Goal: Task Accomplishment & Management: Complete application form

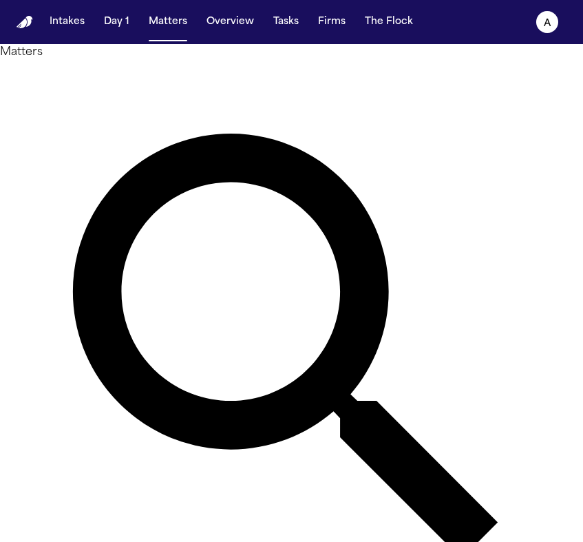
type input "**********"
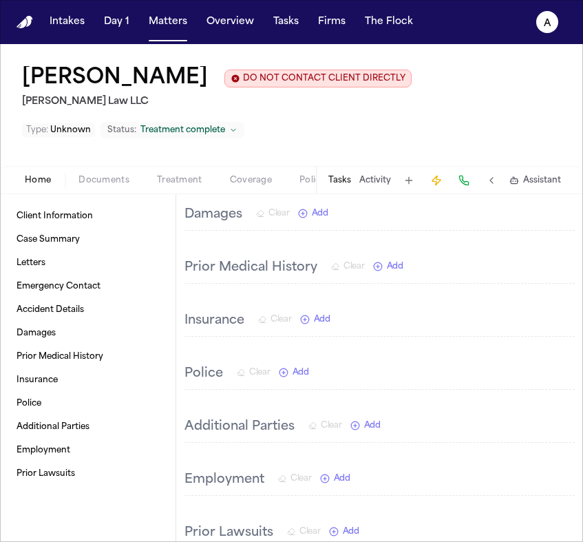
scroll to position [462, 0]
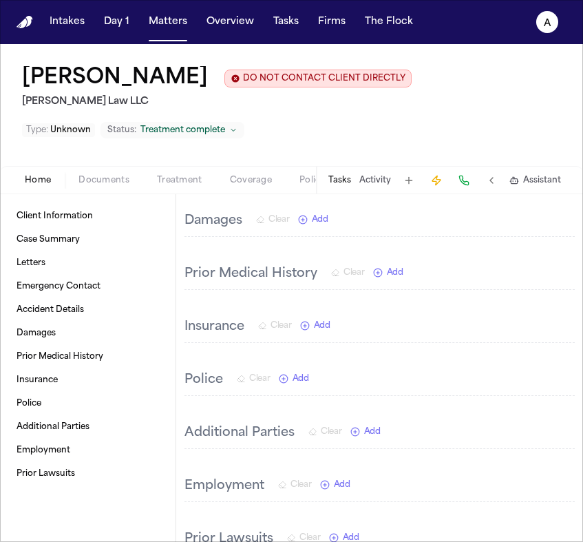
click at [345, 185] on button "Tasks" at bounding box center [339, 180] width 23 height 11
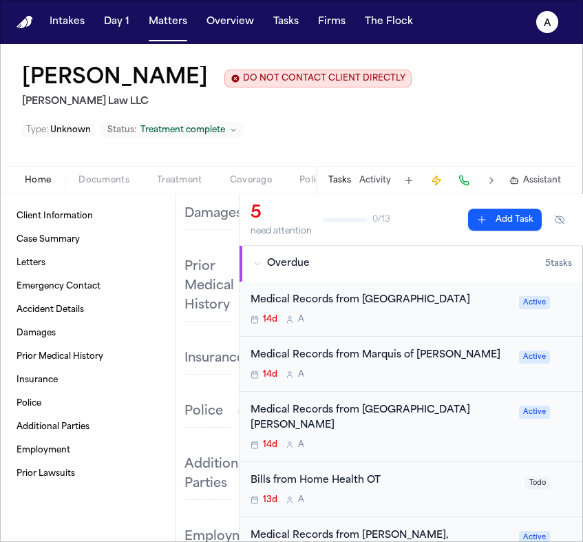
scroll to position [25, 0]
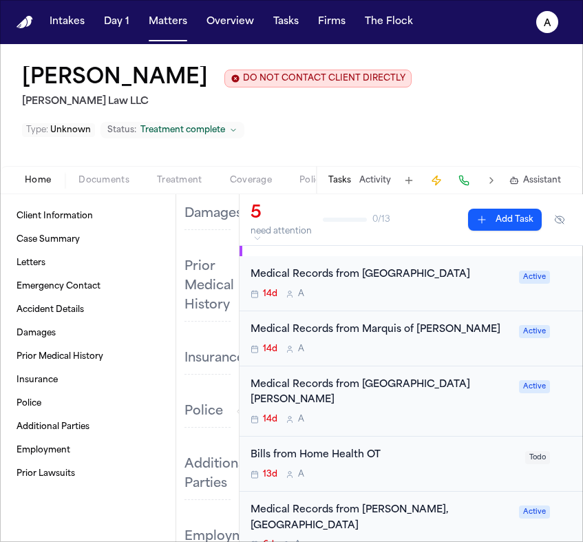
click at [441, 360] on div "Medical Records from Marquis of [PERSON_NAME] 14d A Active" at bounding box center [411, 338] width 343 height 55
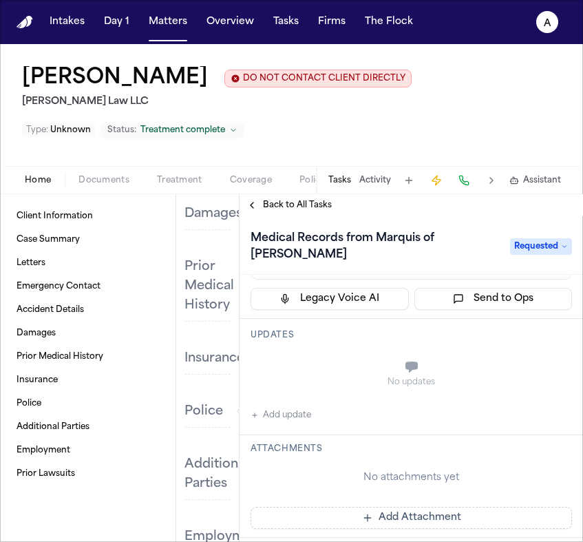
scroll to position [116, 0]
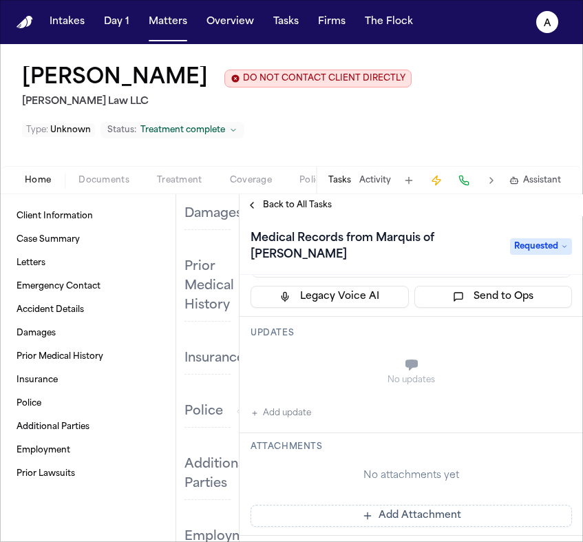
click at [308, 405] on button "Add update" at bounding box center [281, 413] width 61 height 17
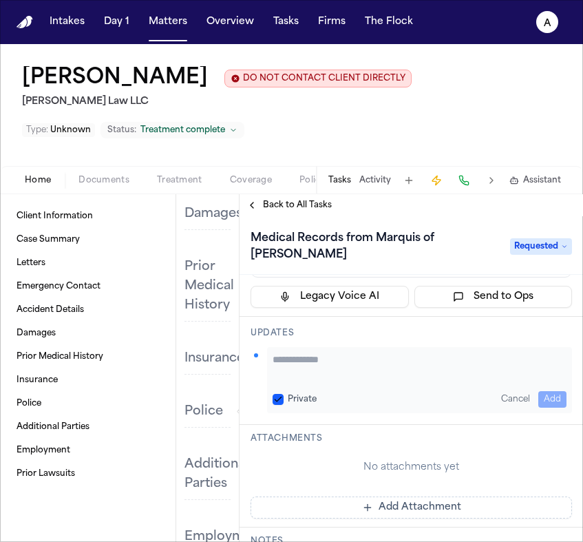
paste textarea "**********"
click at [277, 394] on button "Private" at bounding box center [278, 399] width 11 height 11
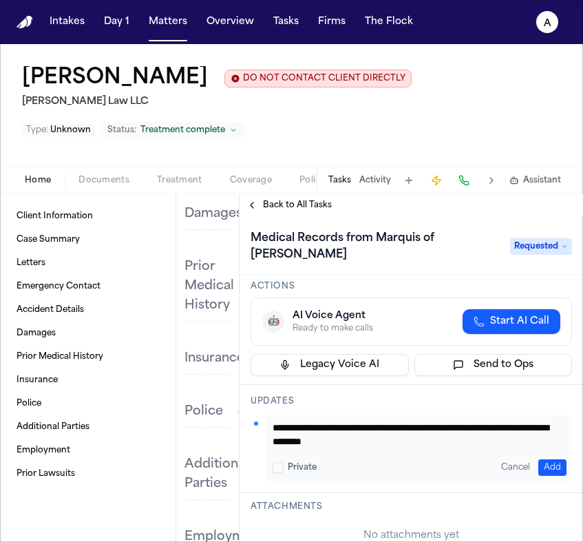
scroll to position [0, 0]
click at [274, 421] on textarea "**********" at bounding box center [415, 435] width 284 height 28
type textarea "**********"
click at [470, 455] on button "Add" at bounding box center [552, 467] width 28 height 17
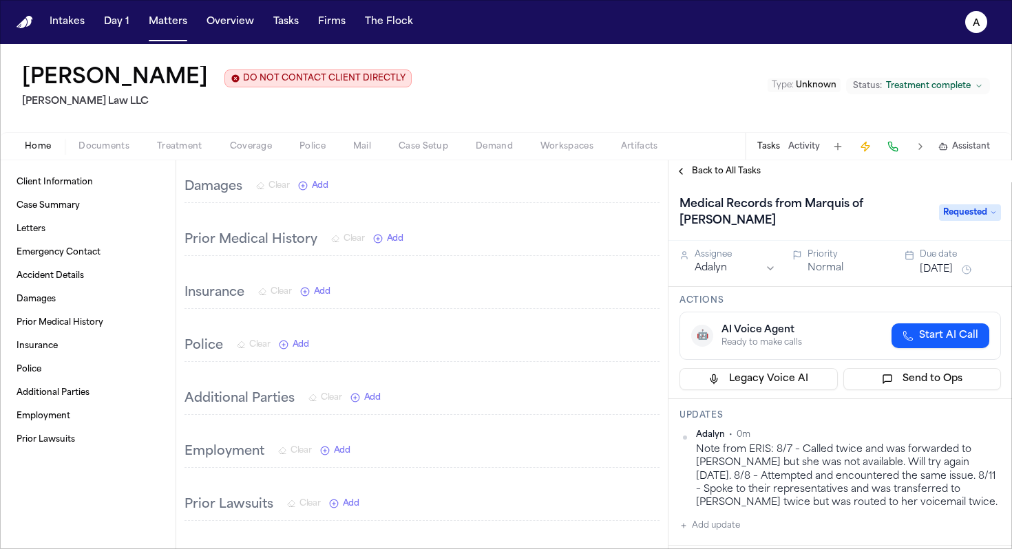
click at [470, 263] on button "[DATE]" at bounding box center [936, 270] width 33 height 14
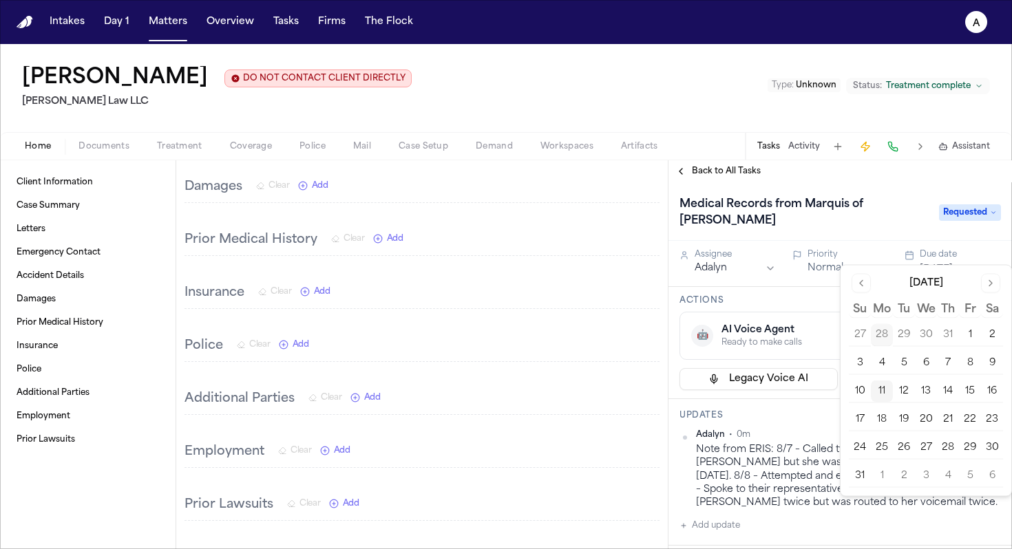
click at [470, 393] on button "14" at bounding box center [948, 392] width 22 height 22
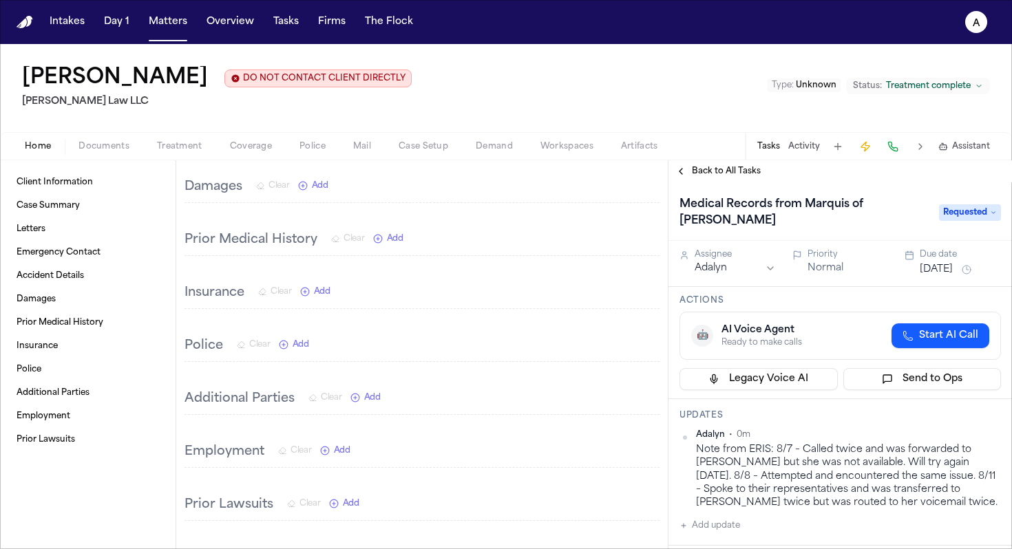
click at [470, 410] on h3 "Updates" at bounding box center [839, 415] width 321 height 11
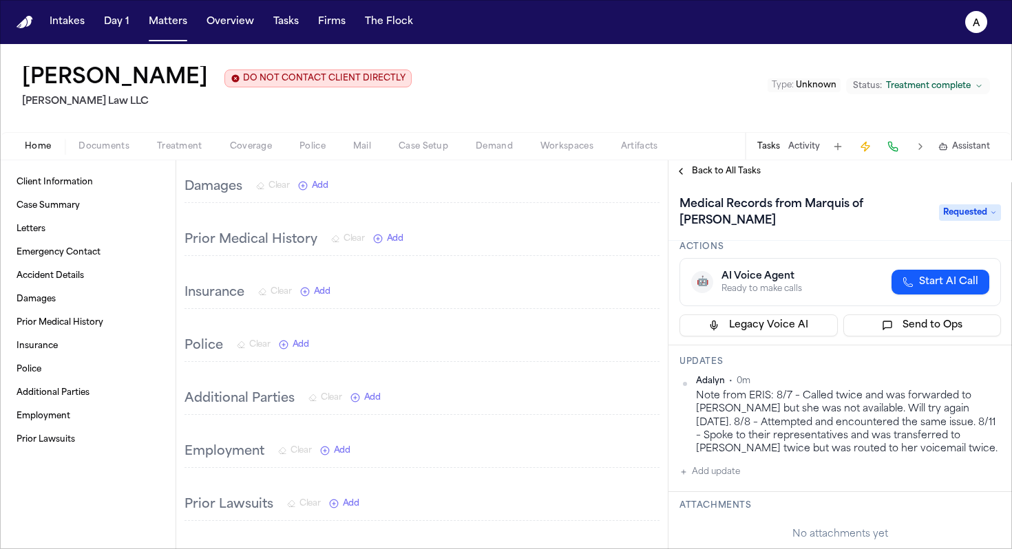
scroll to position [52, 0]
click at [470, 174] on span "Back to All Tasks" at bounding box center [726, 171] width 69 height 11
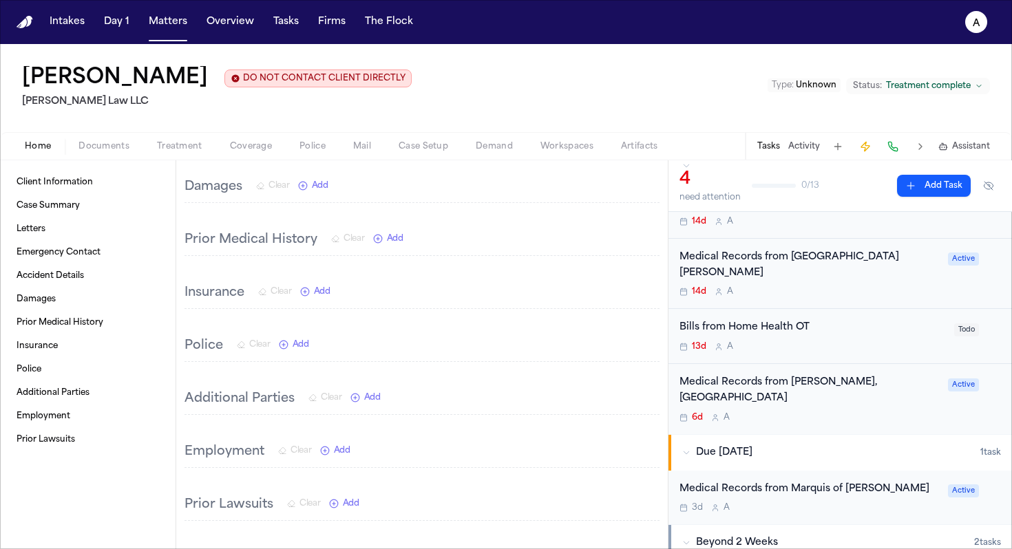
scroll to position [51, 0]
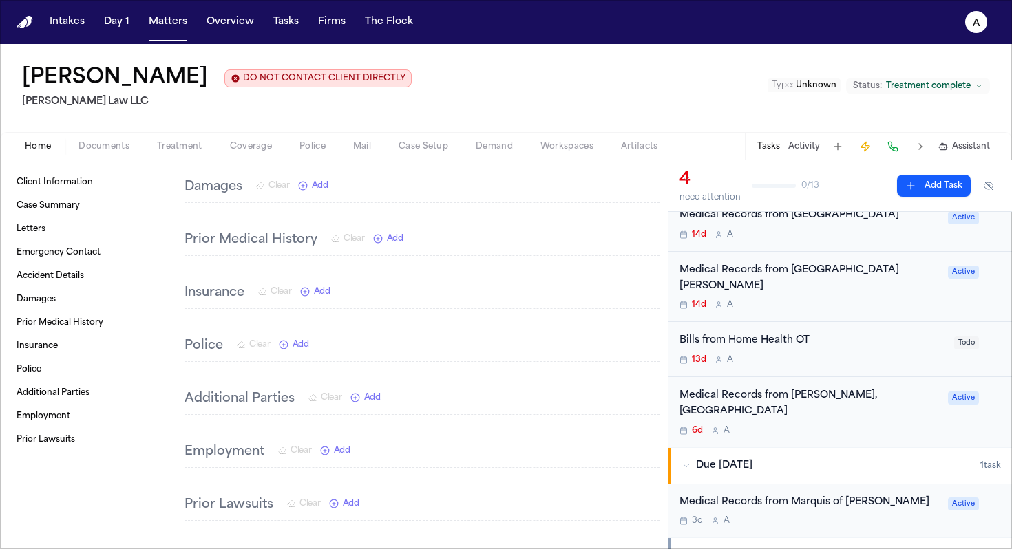
click at [470, 297] on div "Medical Records from [GEOGRAPHIC_DATA][PERSON_NAME] 14d A" at bounding box center [809, 287] width 260 height 48
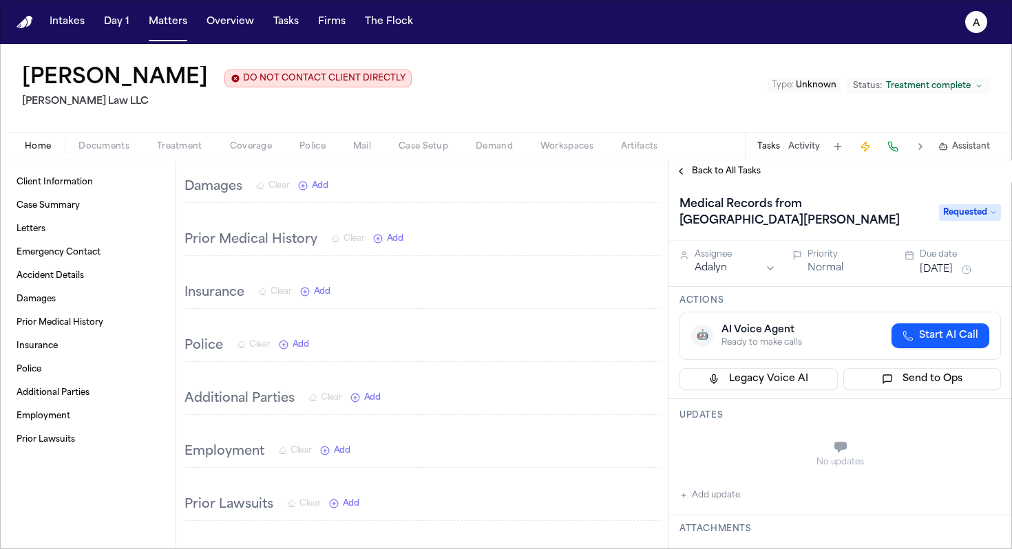
click at [470, 455] on button "Add update" at bounding box center [709, 495] width 61 height 17
click at [470, 455] on button "Private" at bounding box center [706, 481] width 11 height 11
click at [470, 444] on textarea "Add your update" at bounding box center [848, 449] width 294 height 28
paste textarea "**********"
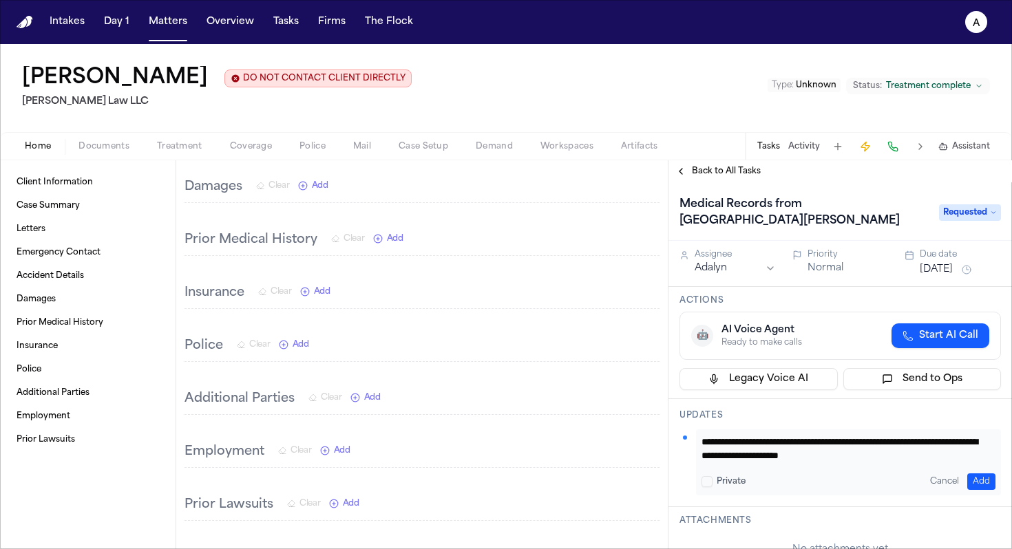
type textarea "**********"
click at [470, 455] on button "Add" at bounding box center [981, 482] width 28 height 17
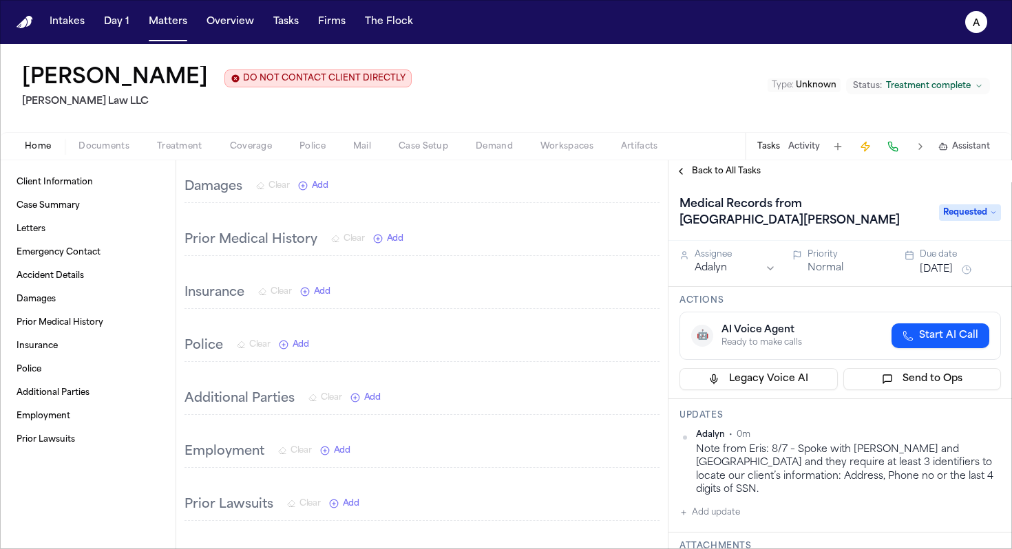
click at [470, 277] on button "[DATE]" at bounding box center [936, 270] width 33 height 14
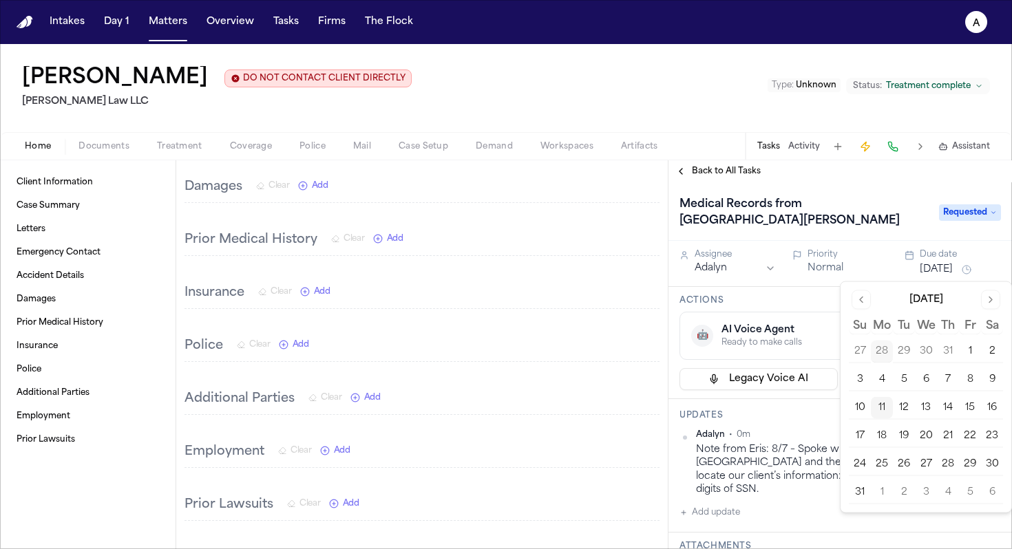
click at [470, 407] on button "14" at bounding box center [948, 408] width 22 height 22
click at [470, 413] on h3 "Updates" at bounding box center [839, 415] width 321 height 11
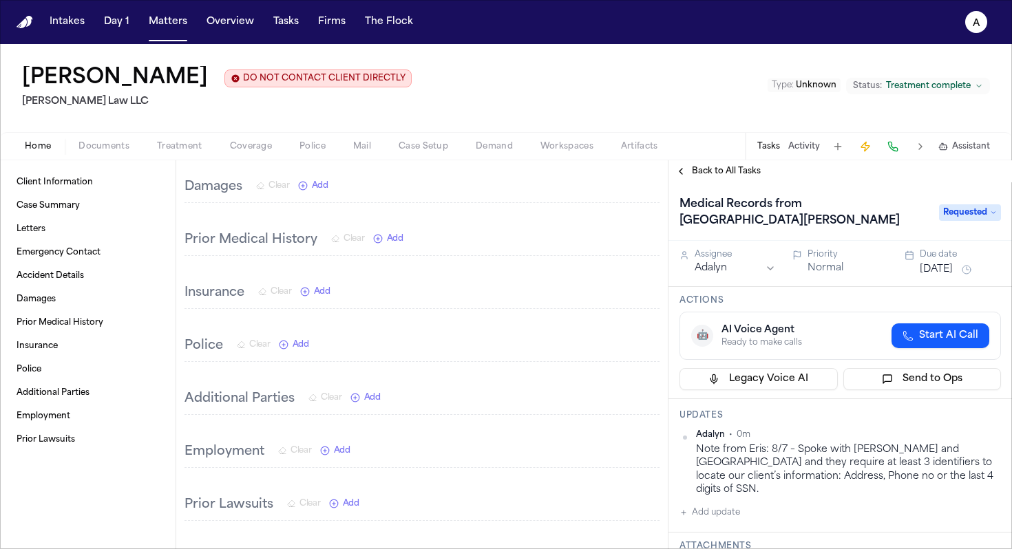
click at [470, 185] on div "Medical Records from [GEOGRAPHIC_DATA][PERSON_NAME] Requested" at bounding box center [839, 211] width 343 height 59
click at [470, 175] on span "Back to All Tasks" at bounding box center [726, 171] width 69 height 11
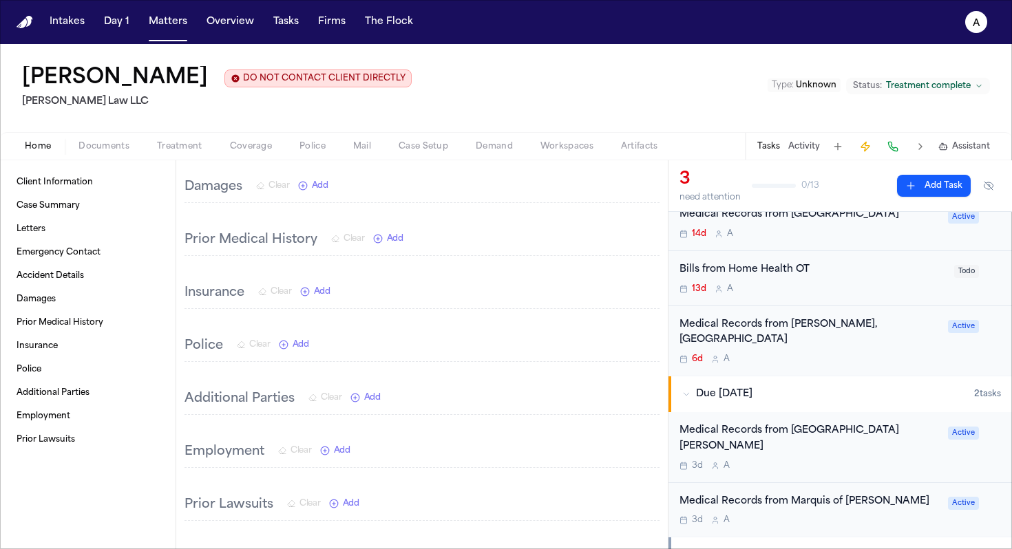
scroll to position [72, 0]
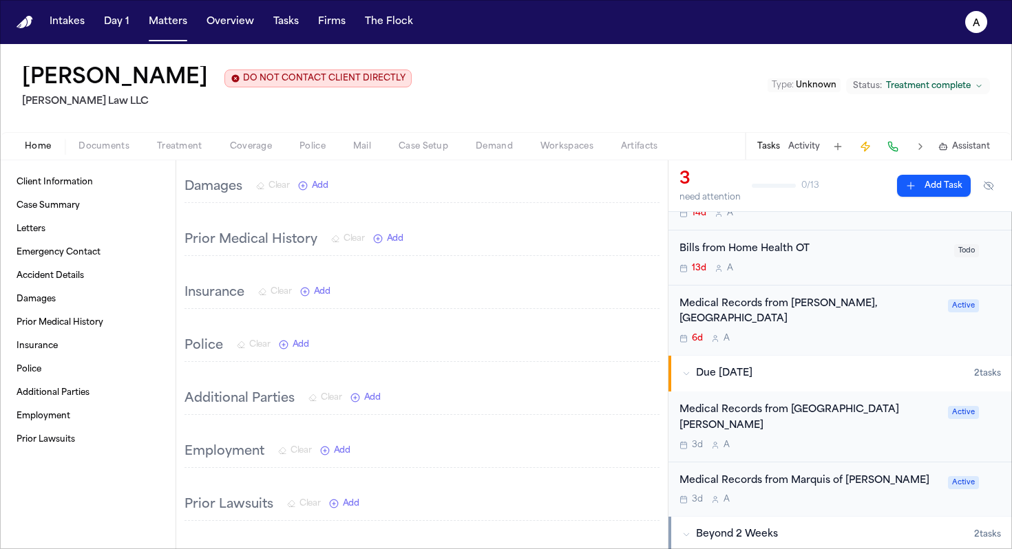
click at [470, 440] on div "3d A" at bounding box center [809, 445] width 260 height 11
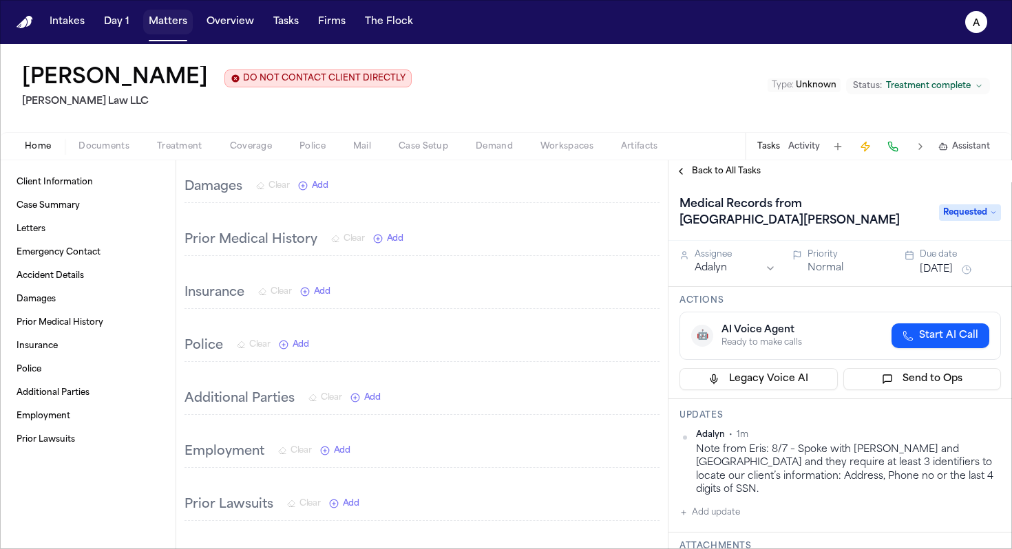
click at [180, 23] on button "Matters" at bounding box center [168, 22] width 50 height 25
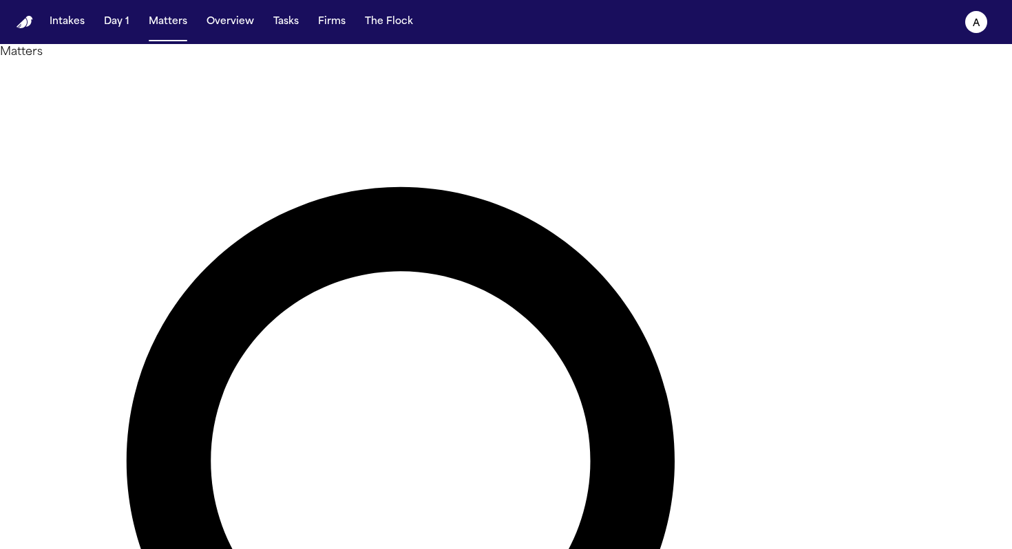
drag, startPoint x: 533, startPoint y: 83, endPoint x: 368, endPoint y: 56, distance: 167.9
type input "*****"
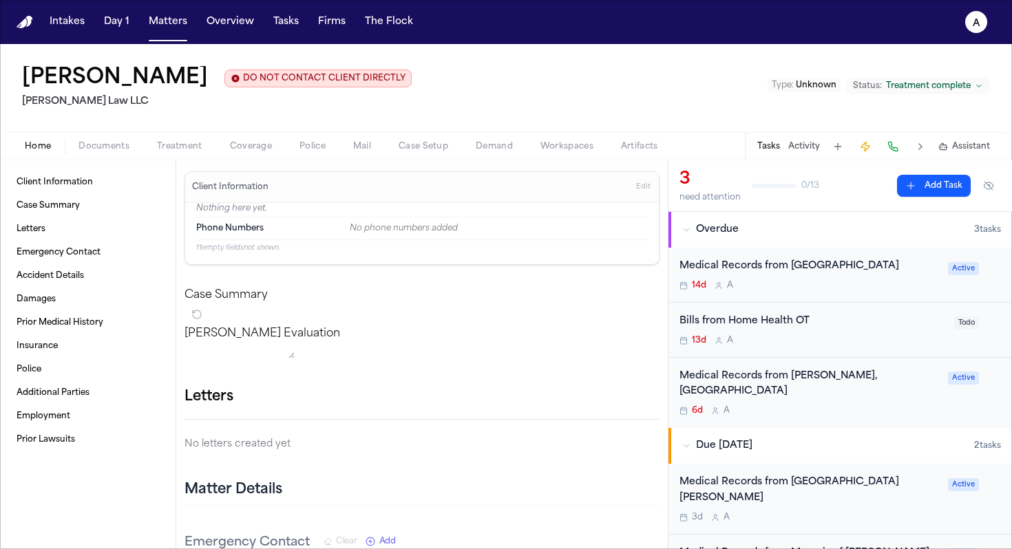
click at [470, 279] on div "Medical Records from OHSU 14d A" at bounding box center [809, 275] width 260 height 32
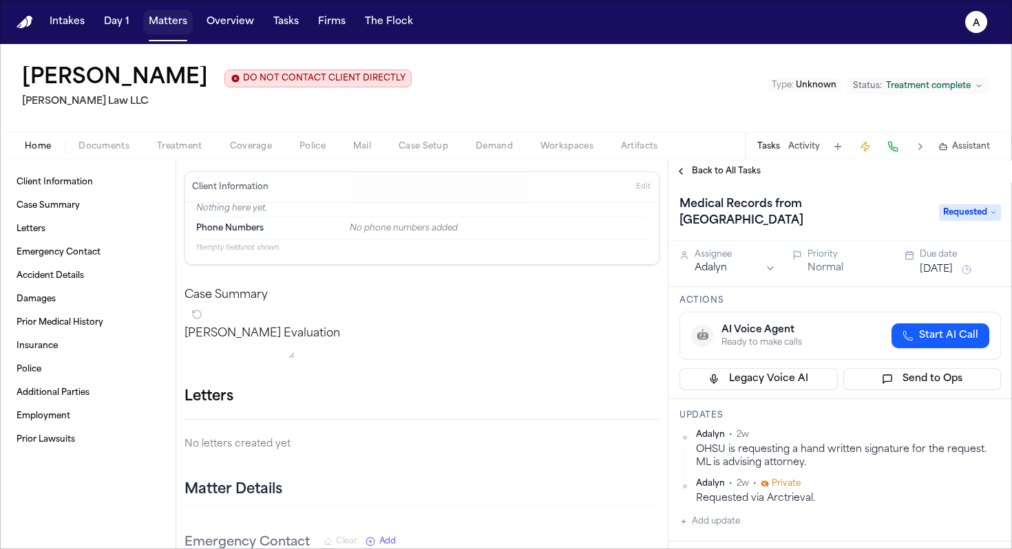
click at [180, 27] on button "Matters" at bounding box center [168, 22] width 50 height 25
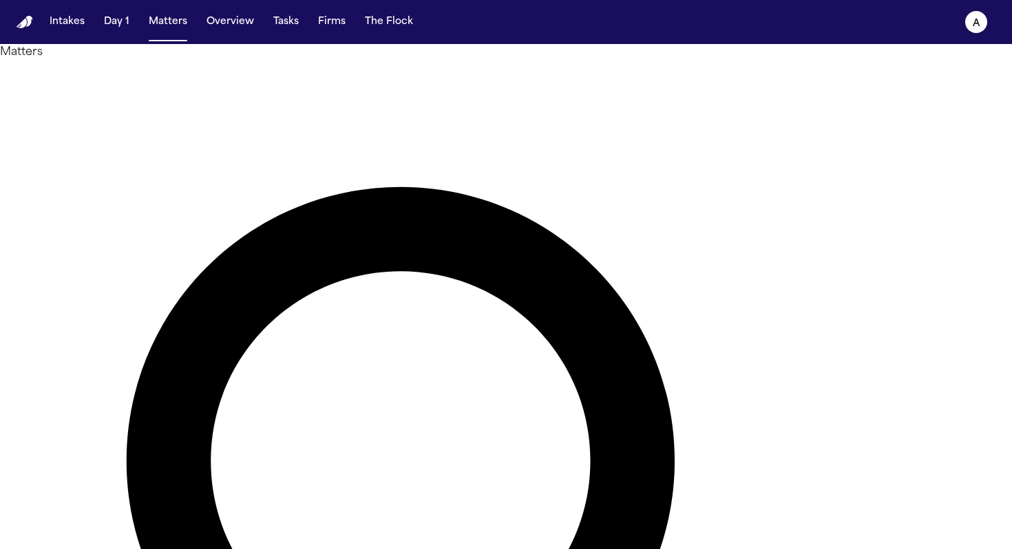
drag, startPoint x: 477, startPoint y: 78, endPoint x: 317, endPoint y: 77, distance: 160.4
type input "*"
type input "******"
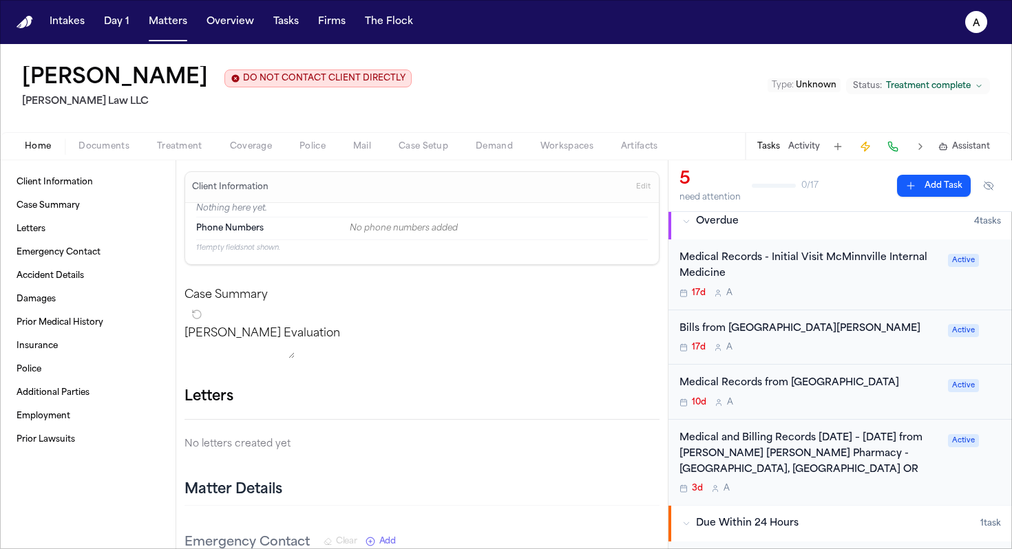
scroll to position [13, 0]
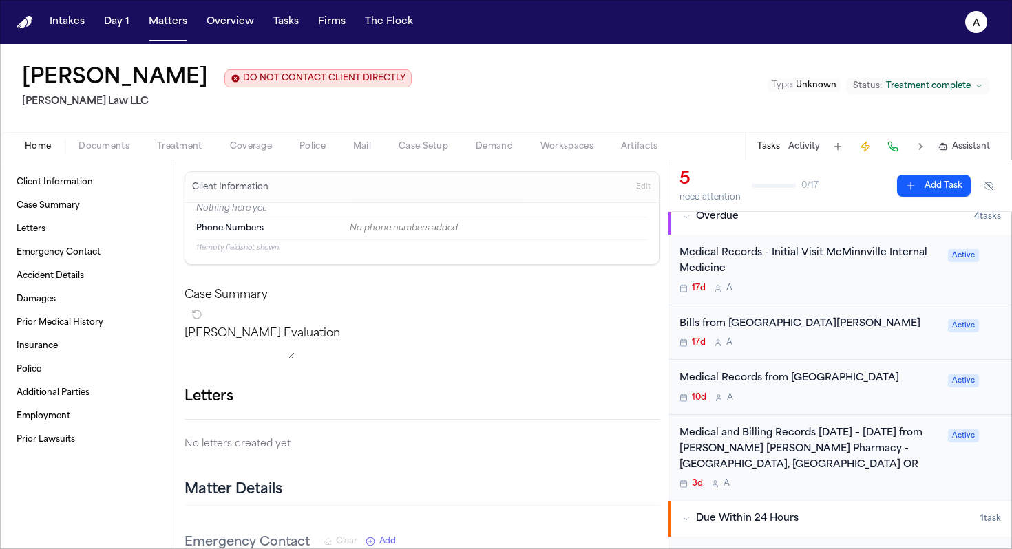
click at [470, 297] on div "Medical Records - Initial Visit McMinnville Internal Medicine 17d A Active" at bounding box center [839, 270] width 343 height 71
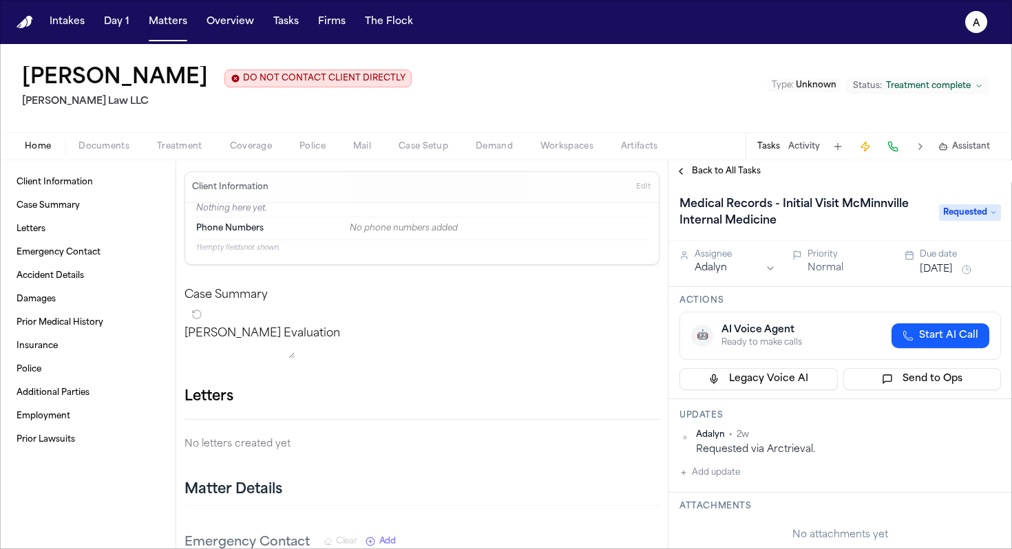
click at [470, 455] on button "Add update" at bounding box center [709, 473] width 61 height 17
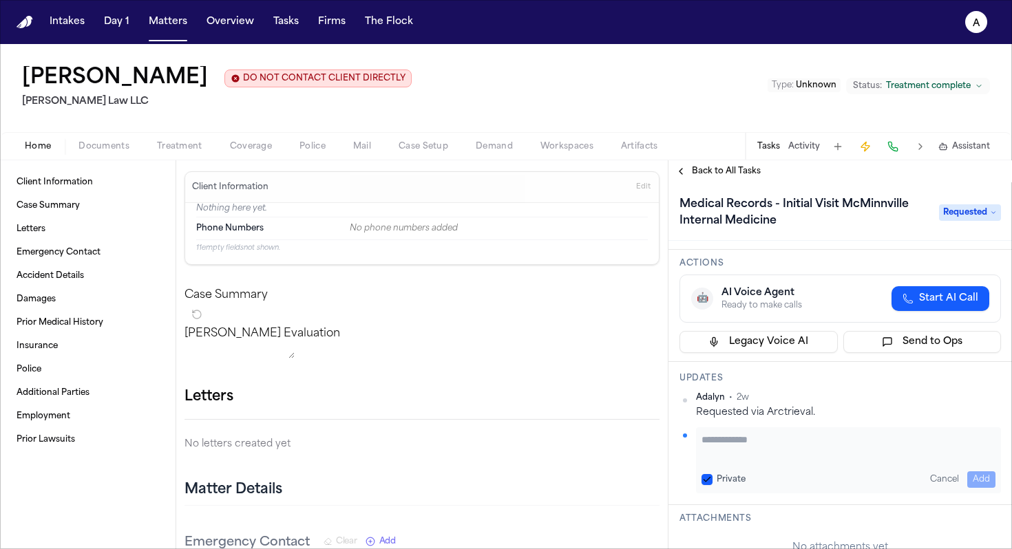
scroll to position [109, 0]
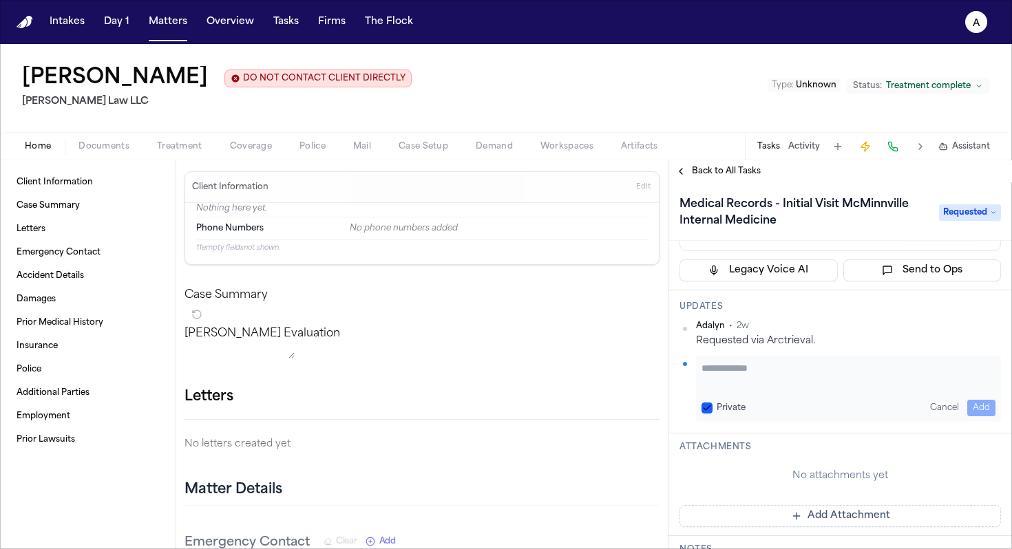
click at [470, 373] on textarea "Add your update" at bounding box center [848, 375] width 294 height 28
type textarea "**********"
click at [470, 410] on button "Private" at bounding box center [706, 408] width 11 height 11
click at [470, 404] on button "Add" at bounding box center [981, 408] width 28 height 17
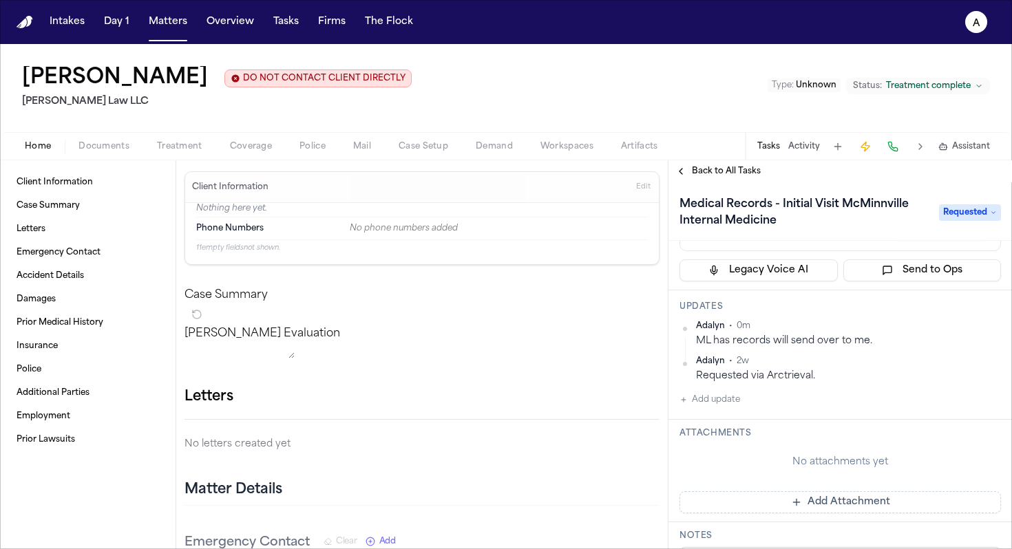
click at [470, 173] on span "Back to All Tasks" at bounding box center [726, 171] width 69 height 11
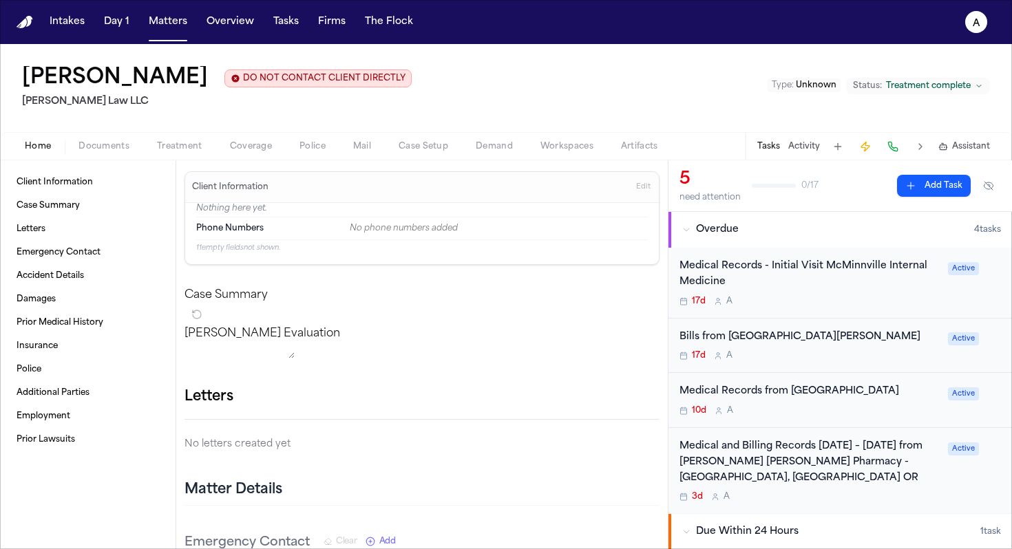
click at [470, 363] on div "Bills from [GEOGRAPHIC_DATA][PERSON_NAME] 17d A Active" at bounding box center [839, 346] width 343 height 55
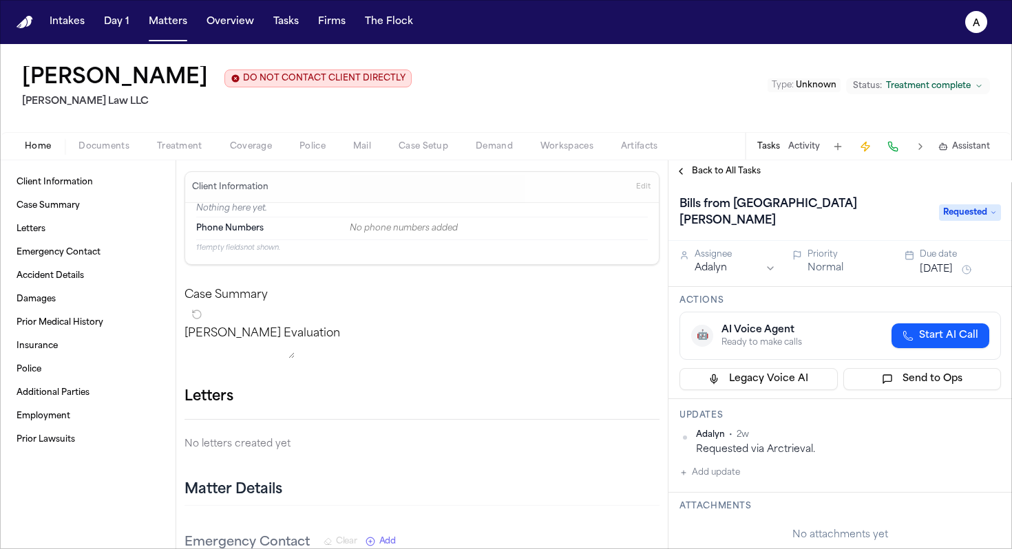
scroll to position [50, 0]
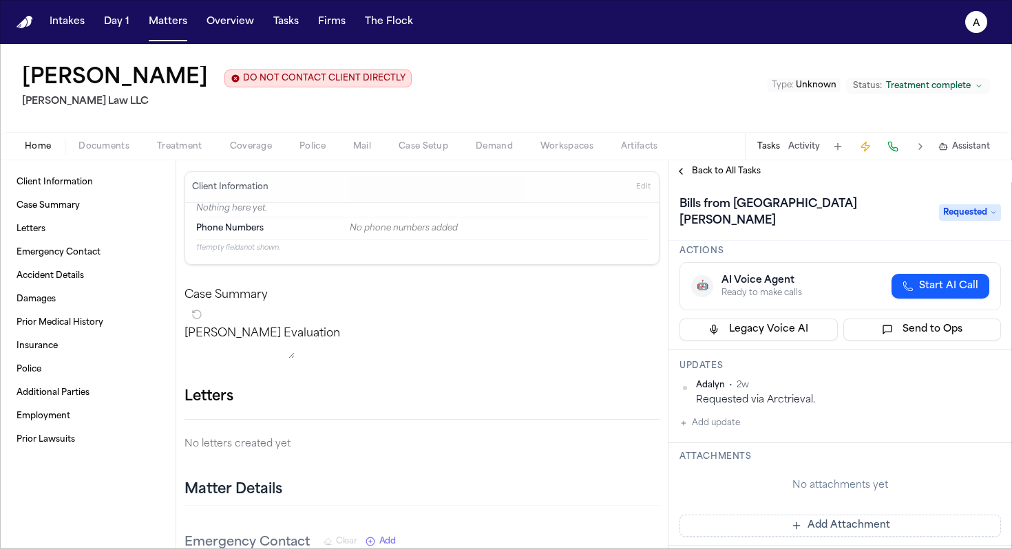
click at [470, 425] on button "Add update" at bounding box center [709, 423] width 61 height 17
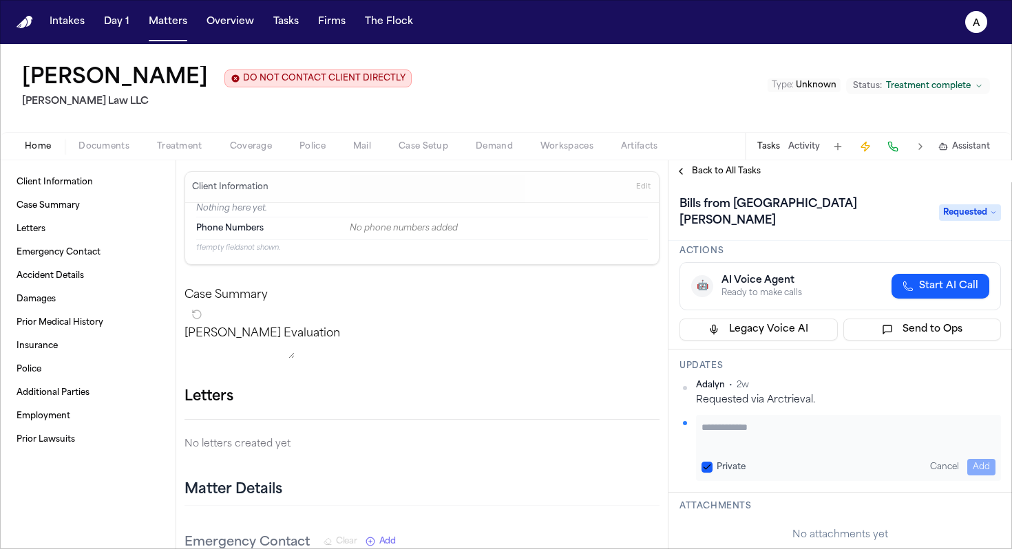
click at [470, 425] on textarea "Add your update" at bounding box center [848, 435] width 294 height 28
paste textarea "**********"
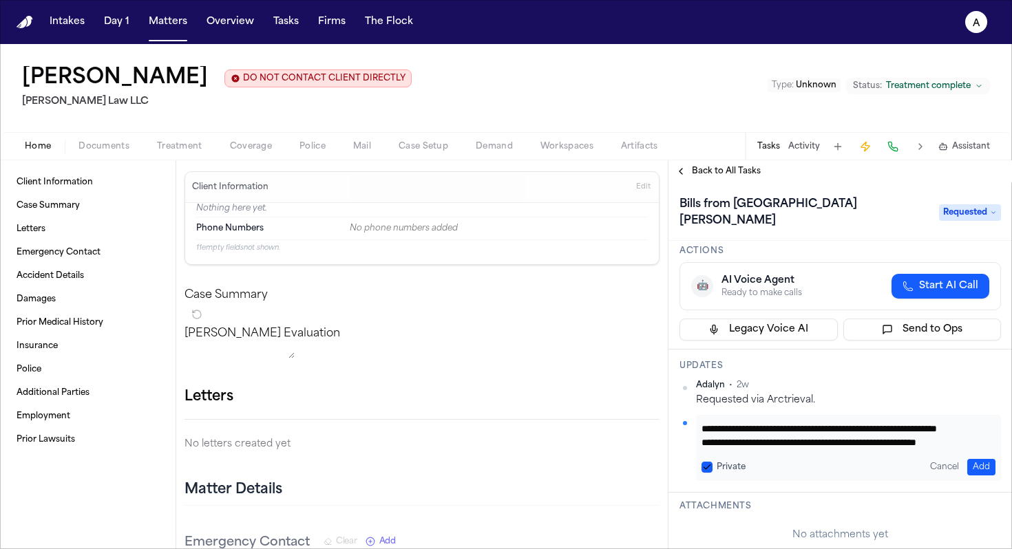
scroll to position [0, 0]
drag, startPoint x: 855, startPoint y: 445, endPoint x: 705, endPoint y: 421, distance: 152.0
click at [470, 421] on div "**********" at bounding box center [848, 448] width 305 height 66
click at [470, 433] on textarea "**********" at bounding box center [843, 435] width 284 height 28
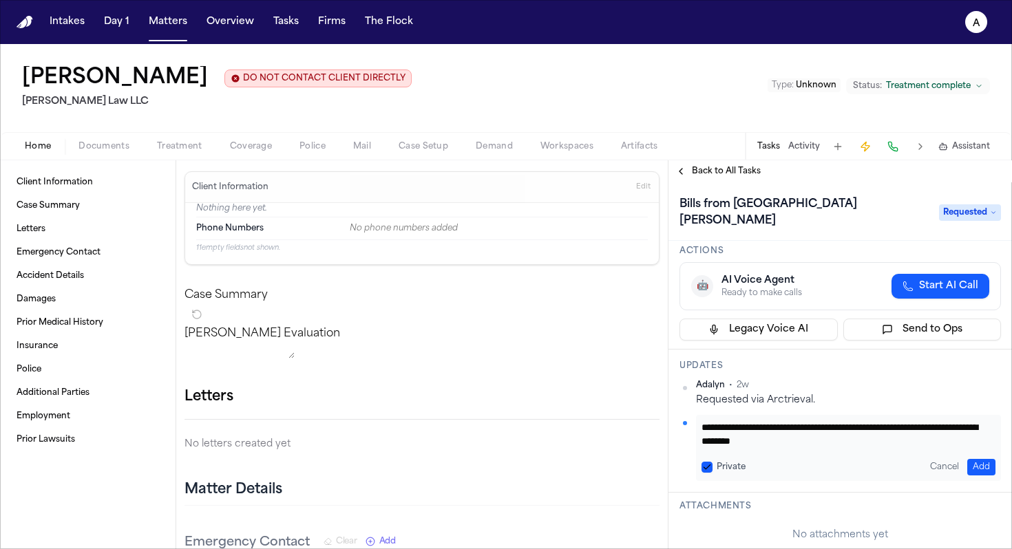
drag, startPoint x: 702, startPoint y: 438, endPoint x: 786, endPoint y: 540, distance: 132.0
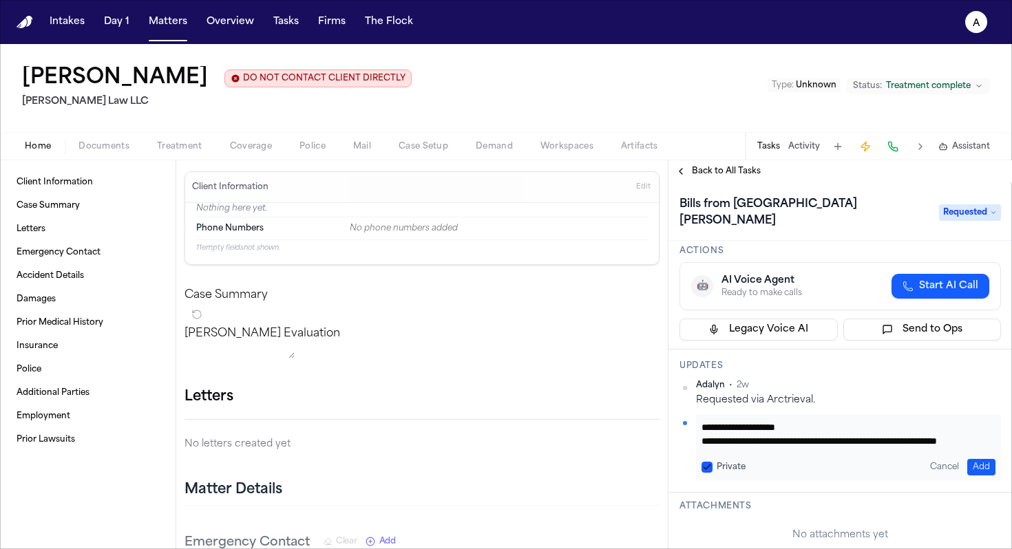
scroll to position [28, 0]
type textarea "**********"
click at [470, 455] on label "Private" at bounding box center [731, 467] width 29 height 11
click at [470, 455] on button "Private" at bounding box center [706, 467] width 11 height 11
click at [470, 455] on button "Add" at bounding box center [981, 467] width 28 height 17
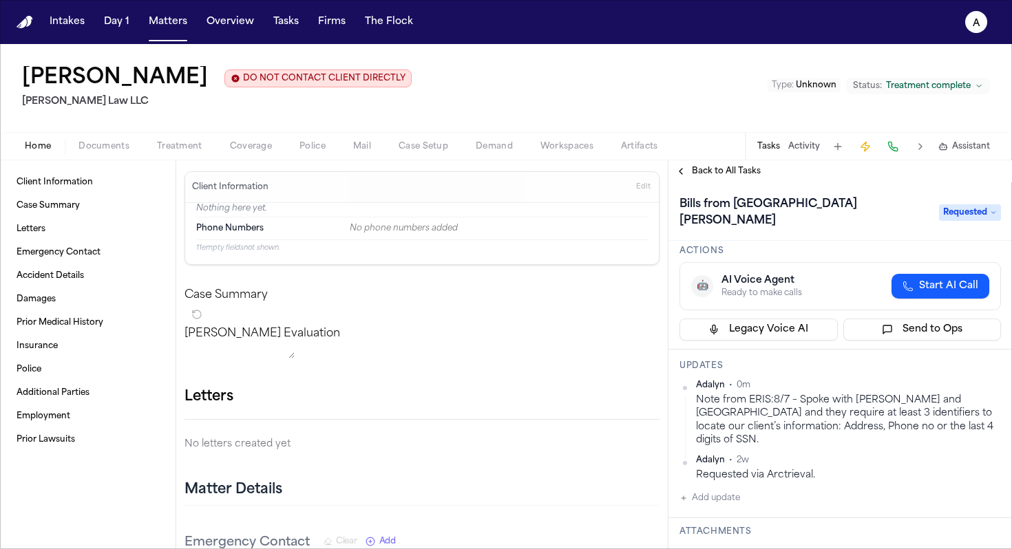
scroll to position [0, 0]
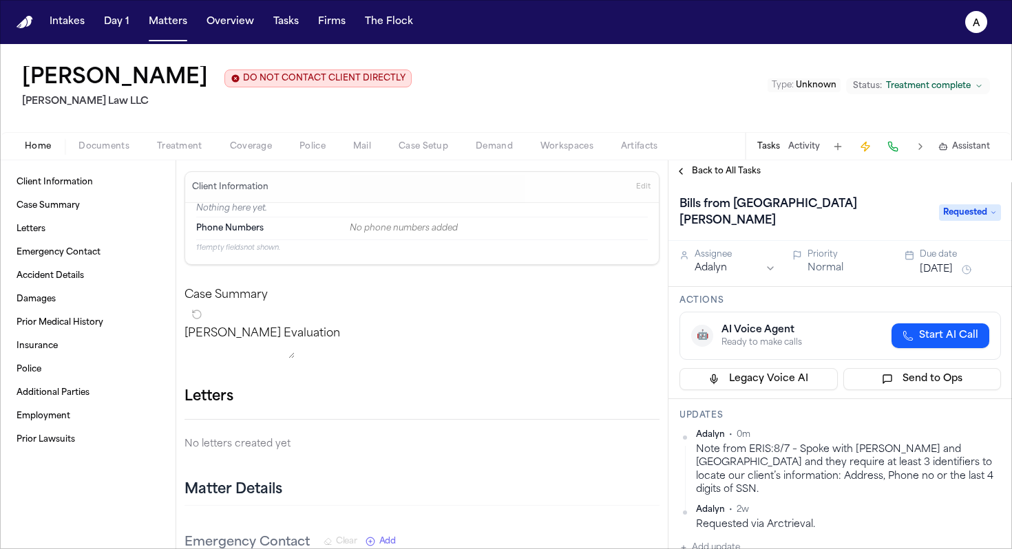
click at [470, 266] on button "[DATE]" at bounding box center [936, 270] width 33 height 14
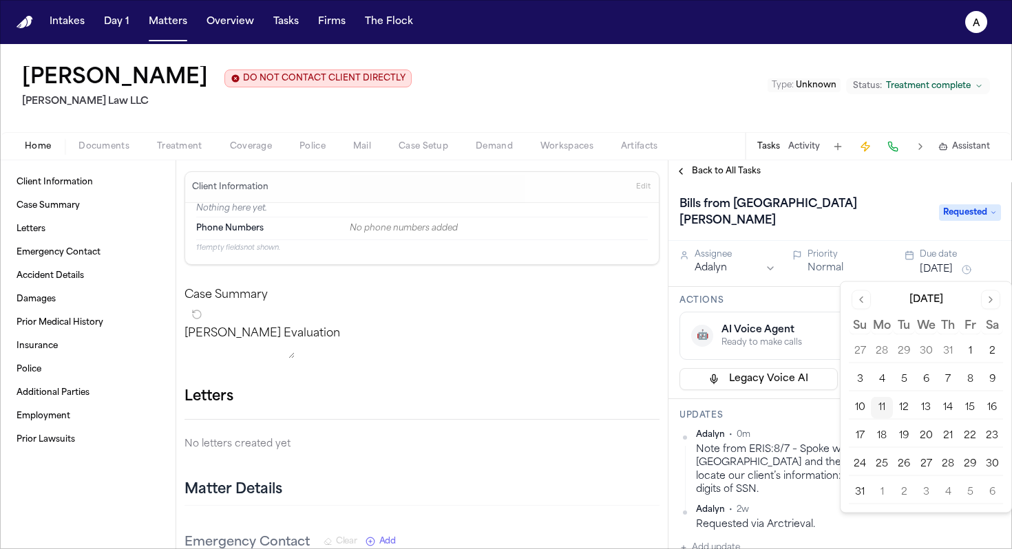
click at [470, 290] on button "Go to next month" at bounding box center [990, 299] width 19 height 19
click at [470, 298] on button "Go to previous month" at bounding box center [860, 299] width 19 height 19
click at [470, 404] on button "14" at bounding box center [948, 408] width 22 height 22
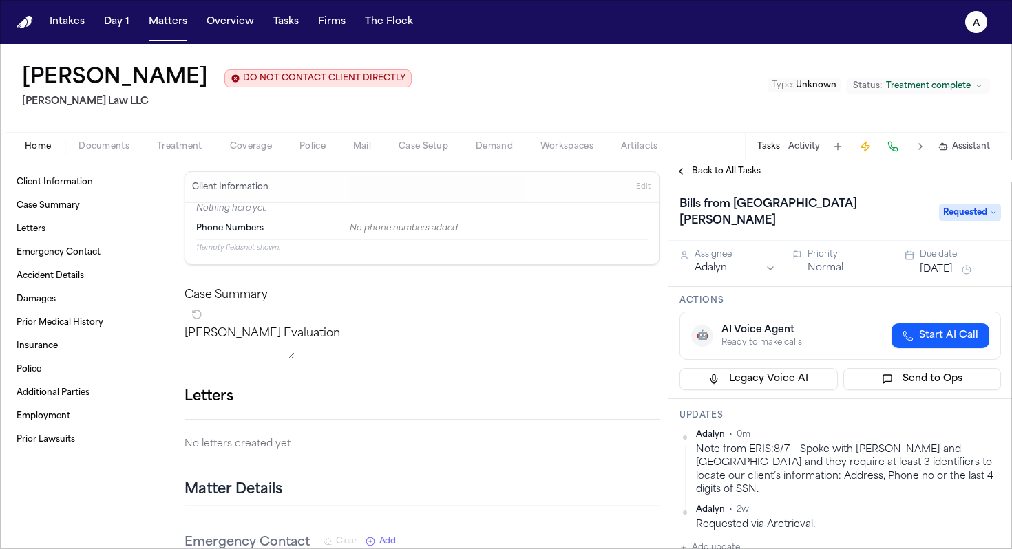
click at [470, 430] on div "Updates Adalyn • 0m Note from ERIS:8/7 – Spoke with [PERSON_NAME] and [GEOGRAPH…" at bounding box center [839, 483] width 343 height 169
click at [470, 177] on span "Back to All Tasks" at bounding box center [726, 171] width 69 height 11
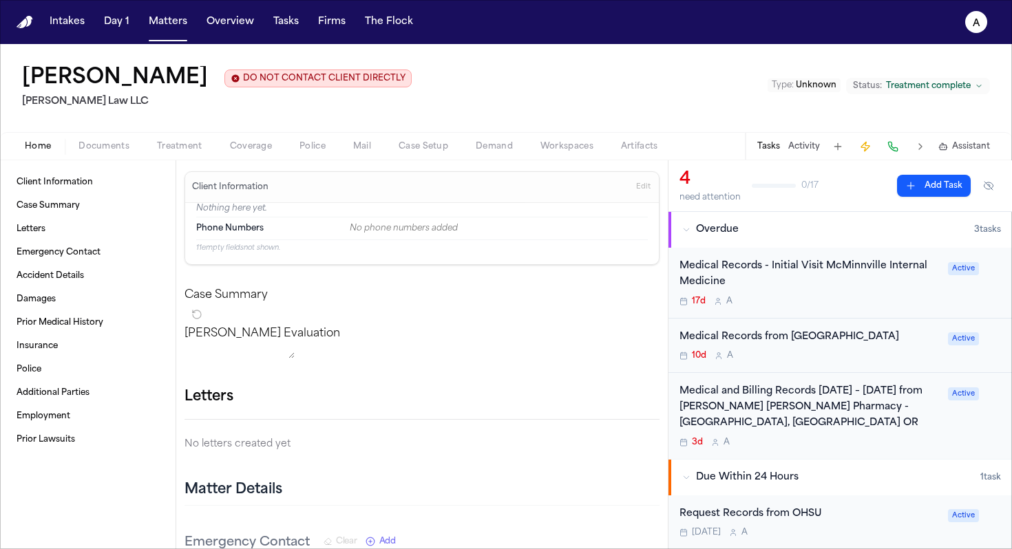
click at [470, 362] on div "Medical Records from [GEOGRAPHIC_DATA] 10d A" at bounding box center [809, 346] width 260 height 32
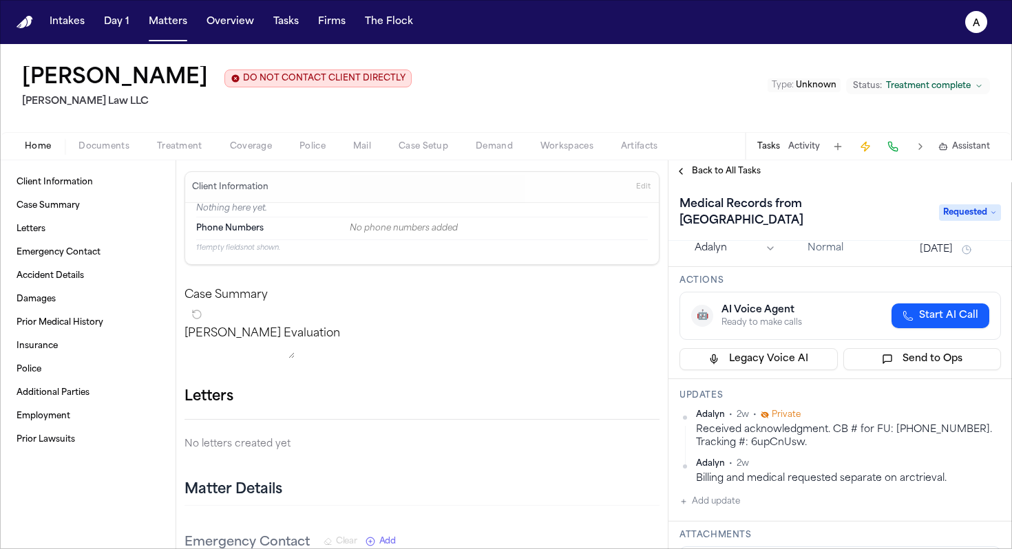
scroll to position [70, 0]
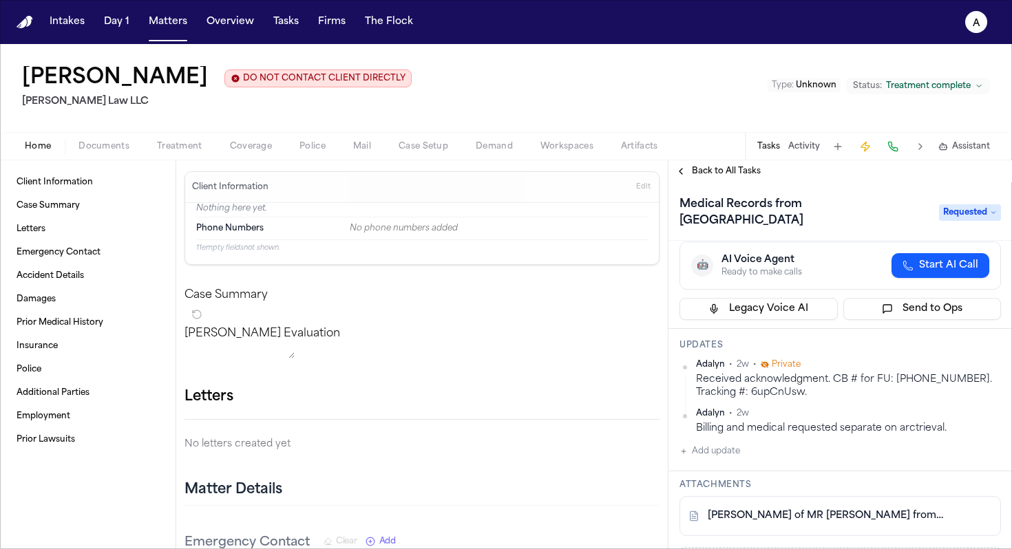
click at [470, 441] on div "Adalyn • 2w • Private Received acknowledgment. CB # for FU: [PHONE_NUMBER]. Tra…" at bounding box center [839, 409] width 321 height 100
click at [470, 455] on button "Add update" at bounding box center [709, 451] width 61 height 17
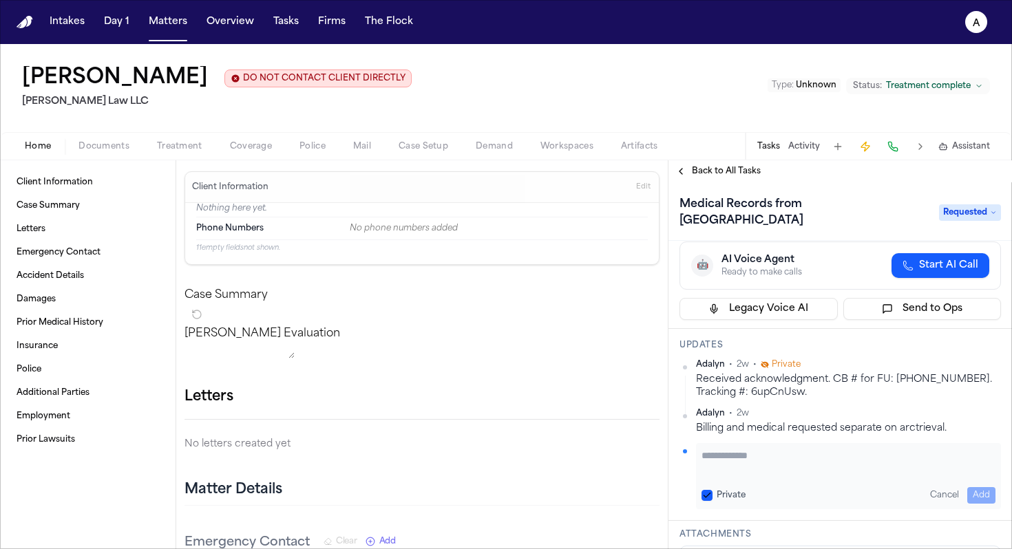
click at [470, 455] on button "Private" at bounding box center [706, 495] width 11 height 11
click at [470, 455] on textarea "Add your update" at bounding box center [848, 463] width 294 height 28
paste textarea "**********"
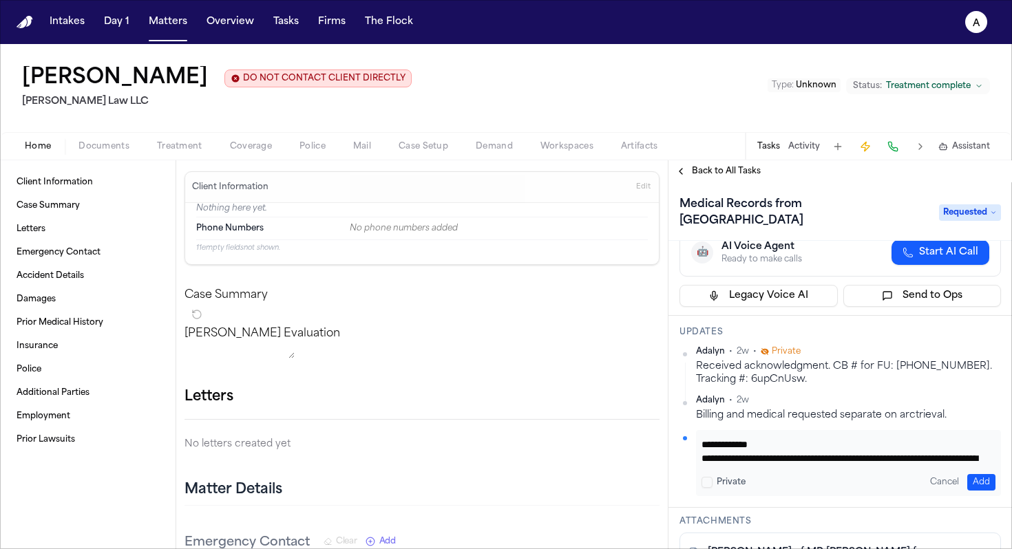
scroll to position [0, 0]
type textarea "**********"
click at [470, 455] on button "Add" at bounding box center [981, 482] width 28 height 17
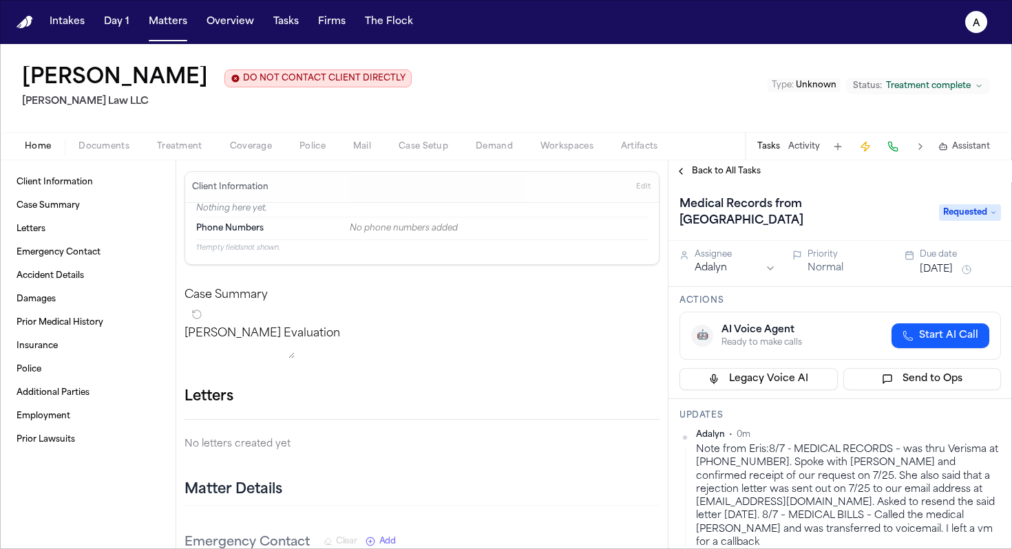
click at [470, 260] on div "Due date" at bounding box center [960, 254] width 81 height 11
click at [470, 268] on button "[DATE]" at bounding box center [936, 270] width 33 height 14
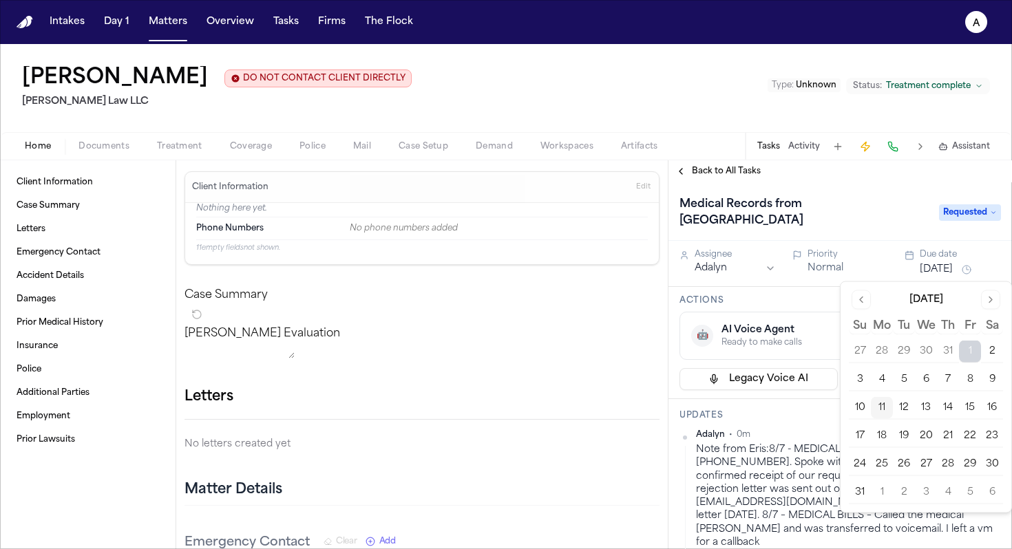
click at [470, 407] on button "14" at bounding box center [948, 408] width 22 height 22
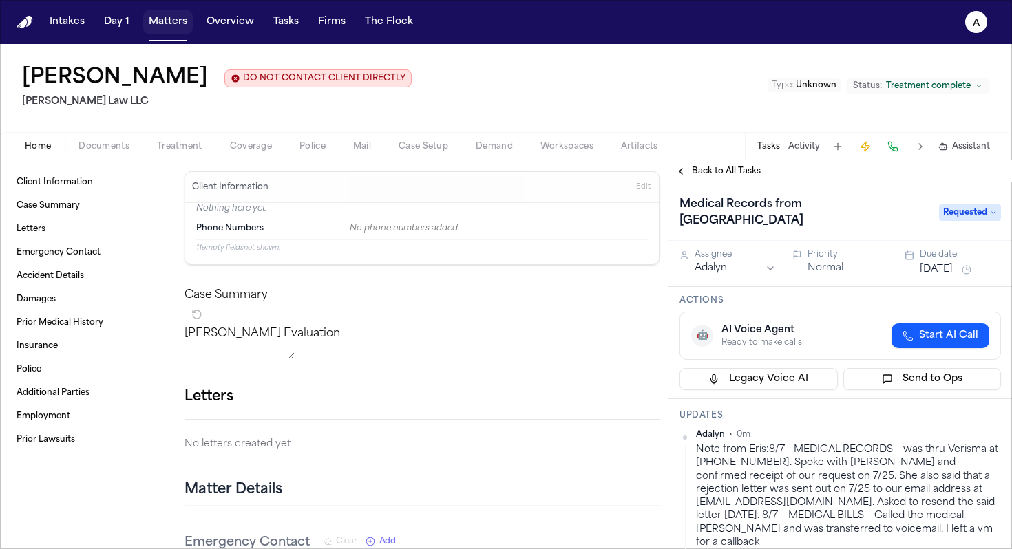
click at [176, 27] on button "Matters" at bounding box center [168, 22] width 50 height 25
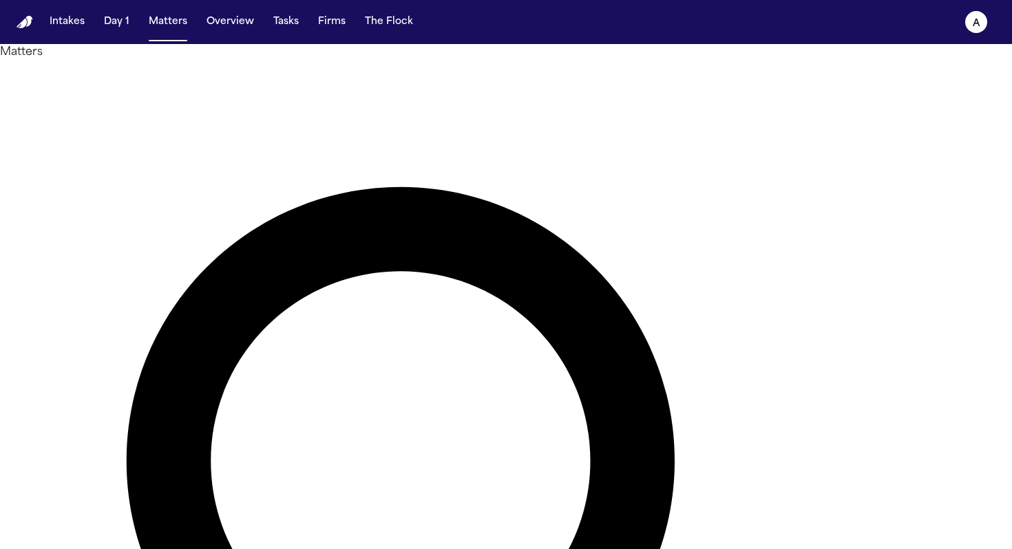
drag, startPoint x: 497, startPoint y: 79, endPoint x: 381, endPoint y: 74, distance: 115.7
type input "*****"
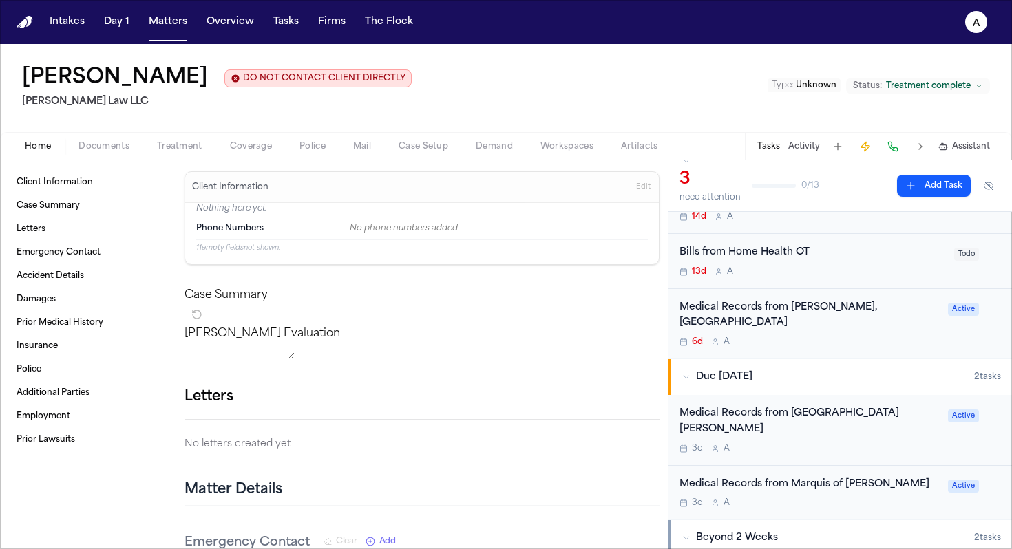
scroll to position [41, 0]
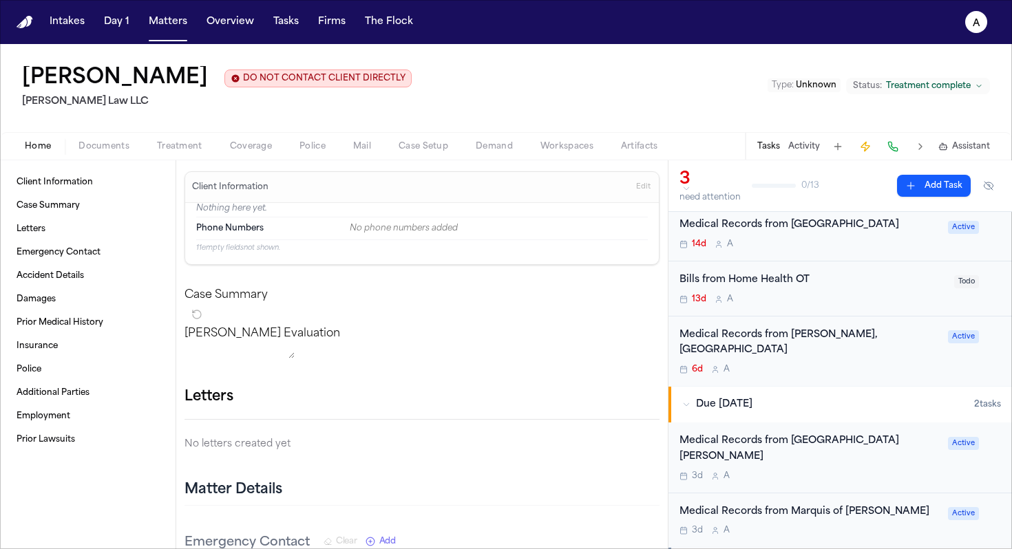
click at [470, 285] on div "Bills from Home Health OT" at bounding box center [812, 281] width 266 height 16
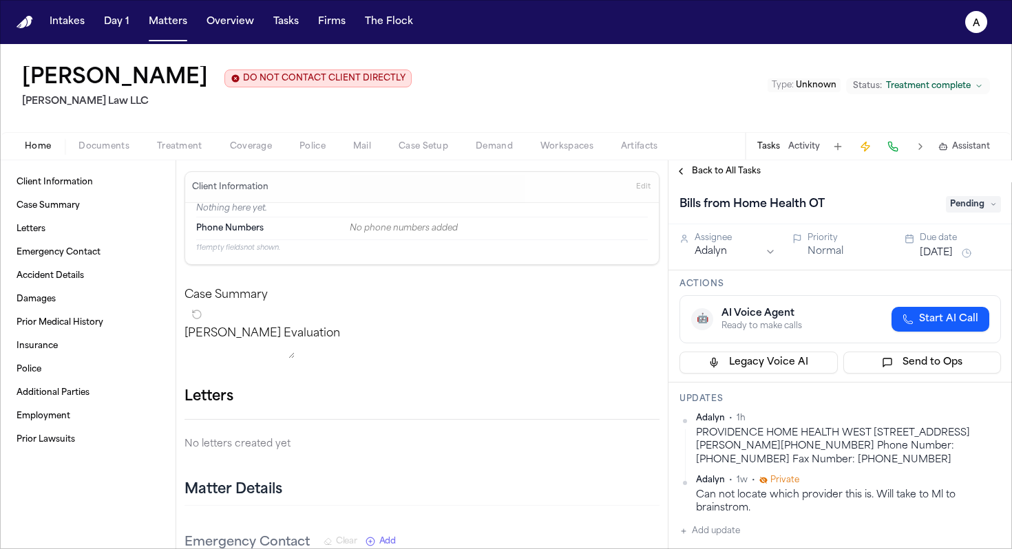
click at [470, 182] on div "Back to All Tasks" at bounding box center [839, 171] width 343 height 22
click at [470, 174] on span "Back to All Tasks" at bounding box center [726, 171] width 69 height 11
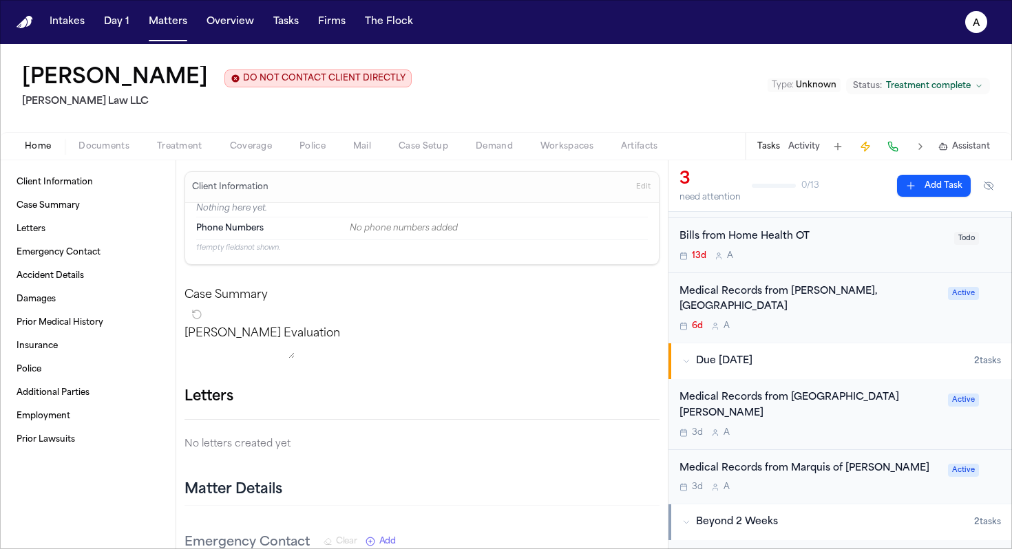
scroll to position [121, 0]
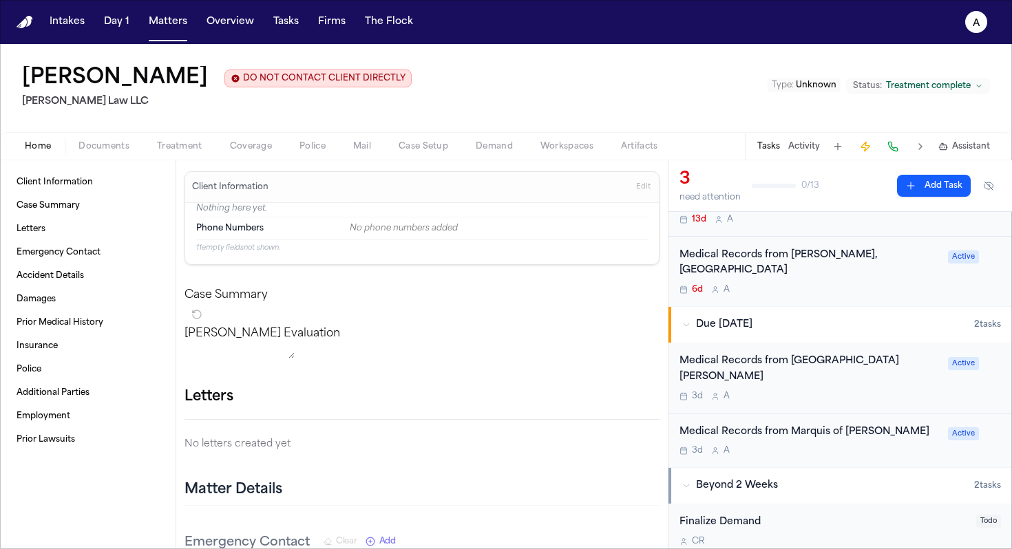
click at [470, 445] on div "3d A" at bounding box center [809, 450] width 260 height 11
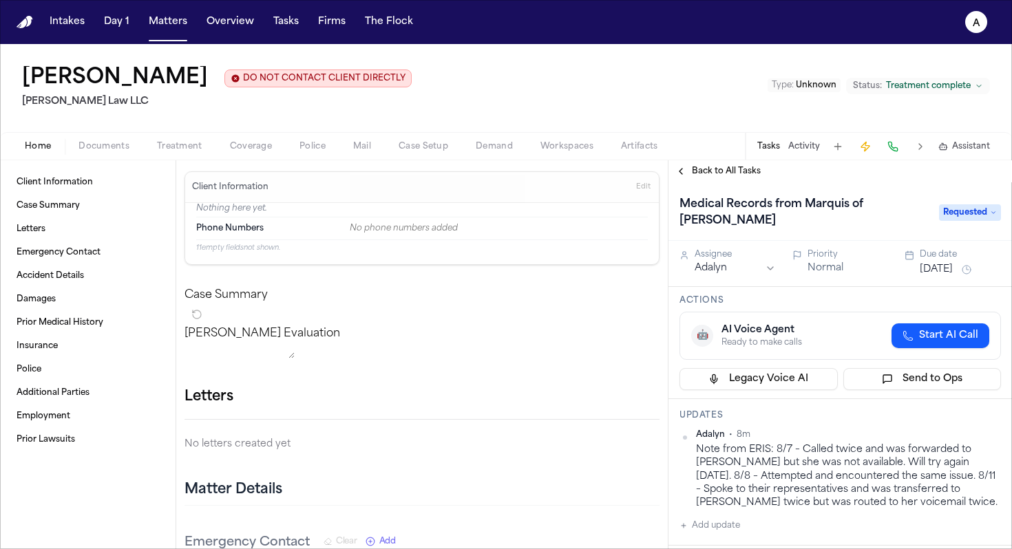
click at [470, 171] on span "Back to All Tasks" at bounding box center [726, 171] width 69 height 11
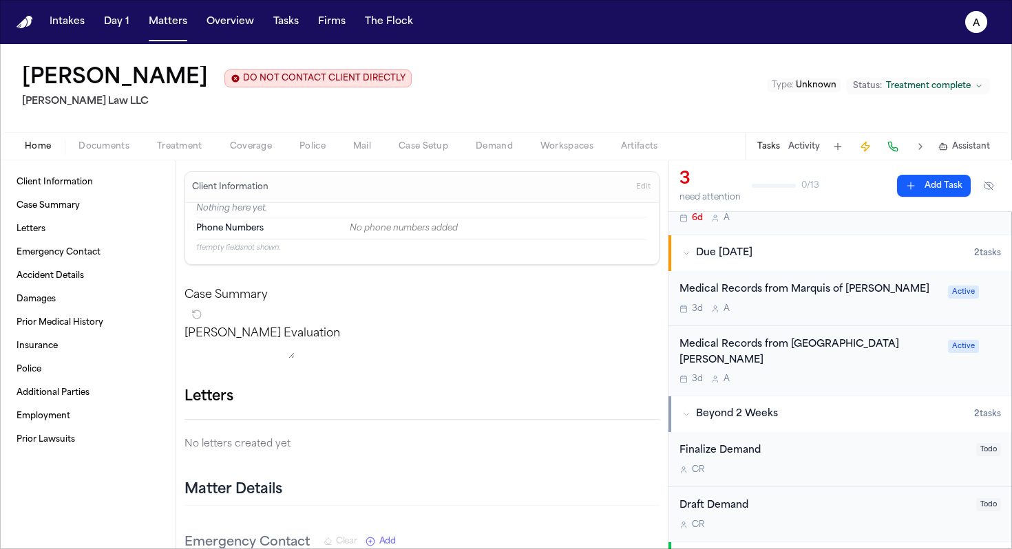
scroll to position [193, 0]
click at [470, 373] on div "3d A" at bounding box center [809, 378] width 260 height 11
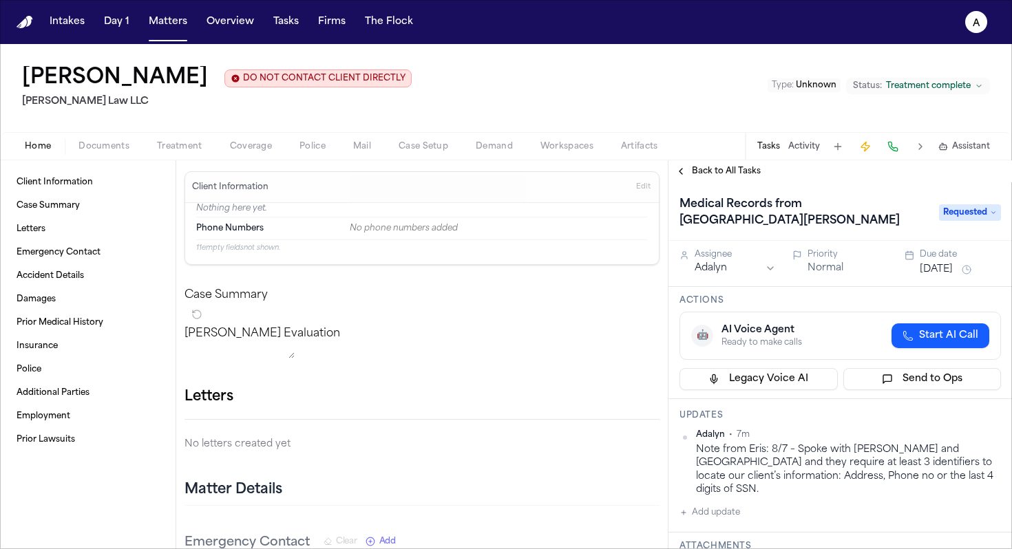
click at [470, 267] on button "[DATE]" at bounding box center [936, 270] width 33 height 14
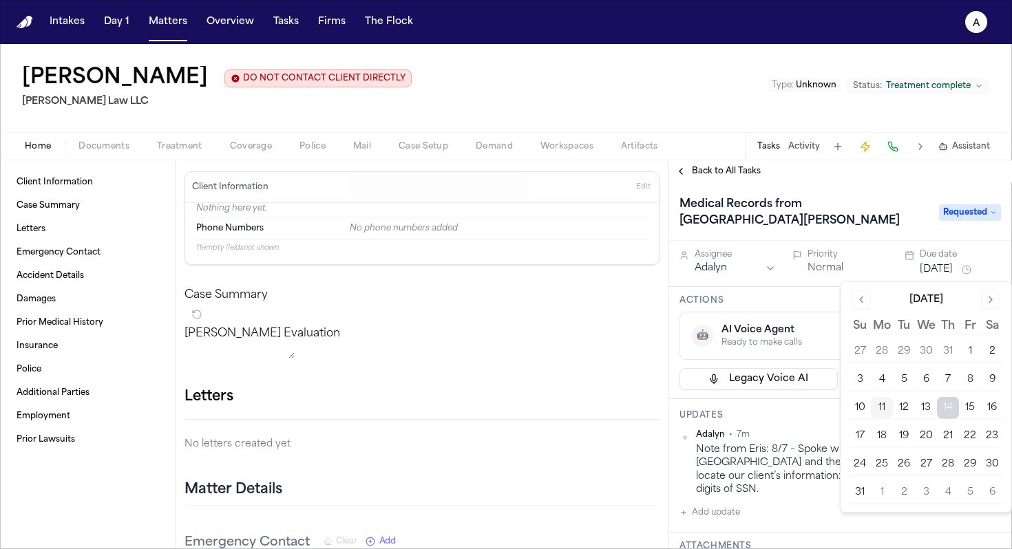
click at [470, 436] on button "21" at bounding box center [948, 436] width 22 height 22
click at [138, 30] on div "Intakes Day 1 Matters Overview Tasks Firms The Flock" at bounding box center [231, 22] width 374 height 25
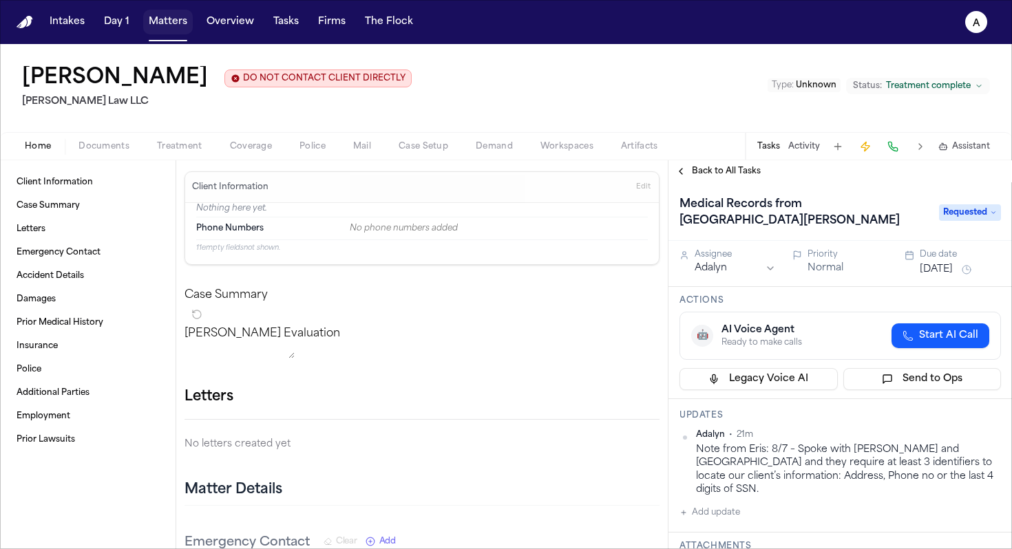
click at [174, 24] on button "Matters" at bounding box center [168, 22] width 50 height 25
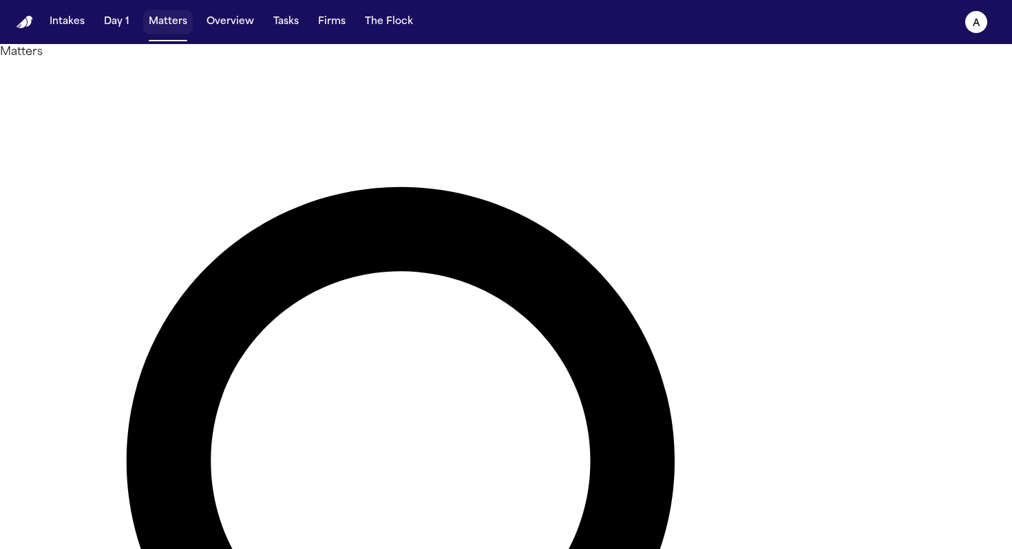
click at [174, 24] on button "Matters" at bounding box center [168, 22] width 50 height 25
drag, startPoint x: 527, startPoint y: 90, endPoint x: 387, endPoint y: 70, distance: 141.1
type input "*******"
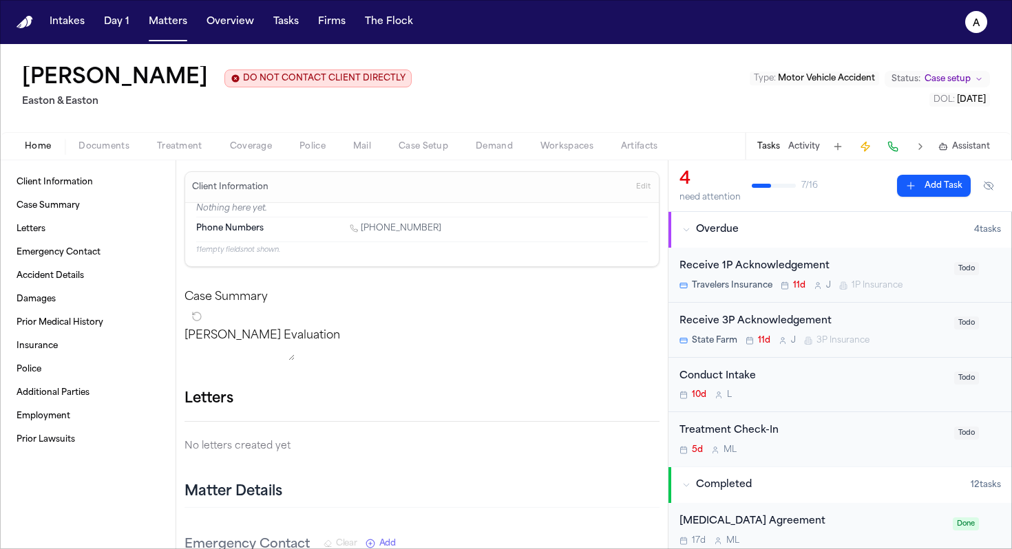
click at [470, 151] on button at bounding box center [837, 146] width 19 height 19
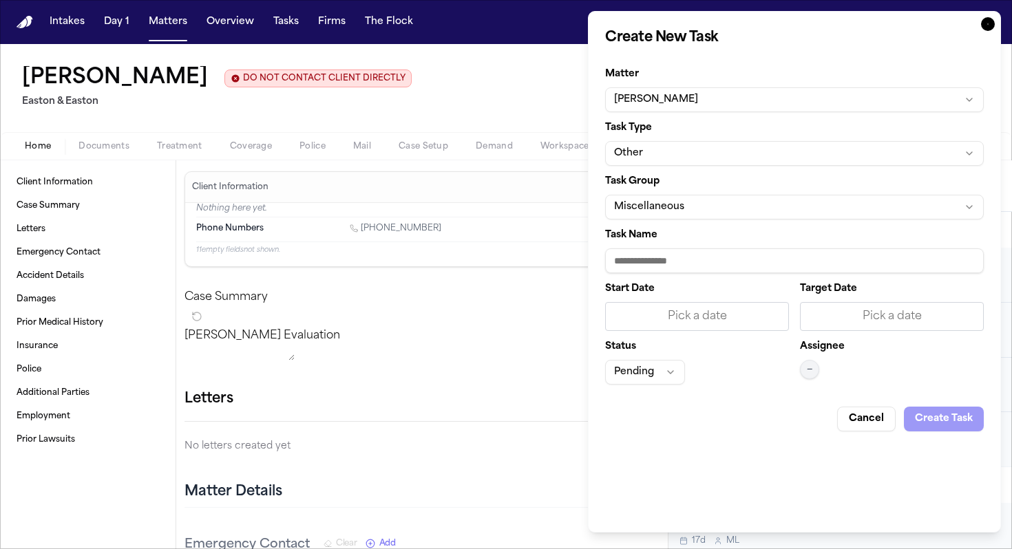
click at [470, 212] on button "Miscellaneous" at bounding box center [794, 207] width 379 height 25
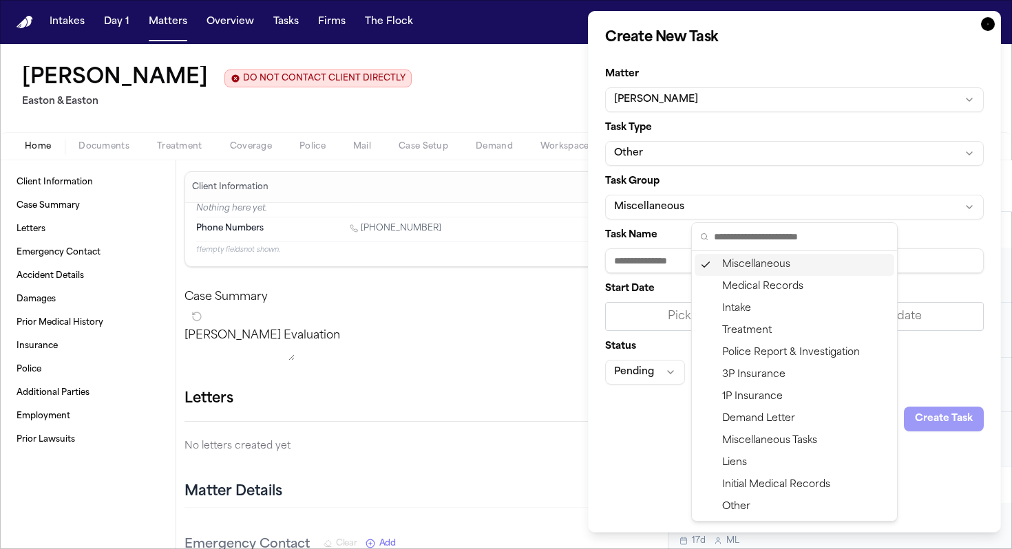
click at [470, 263] on html "Intakes Day 1 Matters Overview Tasks Firms The Flock A [PERSON_NAME] DO NOT CON…" at bounding box center [506, 274] width 1012 height 549
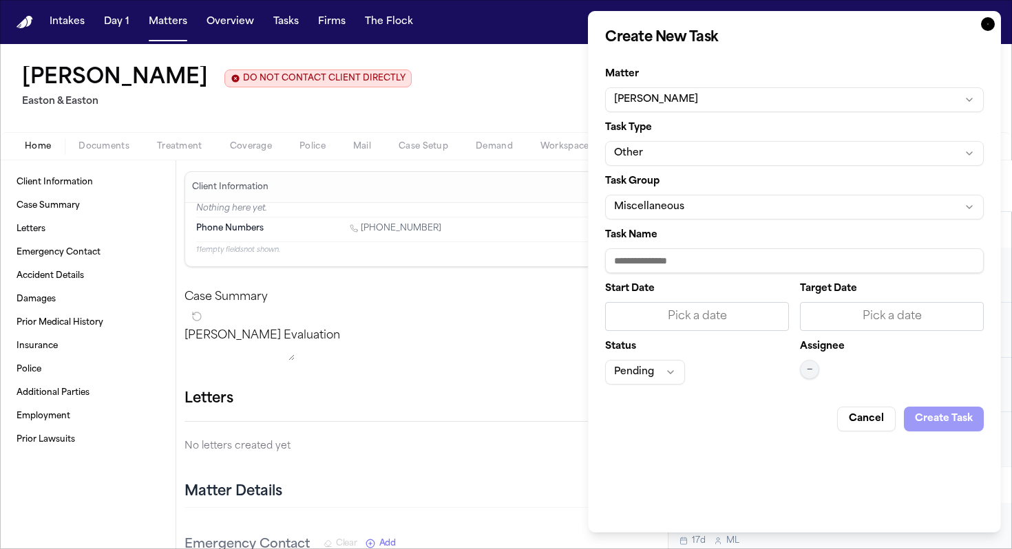
click at [470, 263] on input "Task Name" at bounding box center [794, 260] width 379 height 25
type input "**********"
click at [470, 319] on div "Pick a date" at bounding box center [697, 316] width 166 height 17
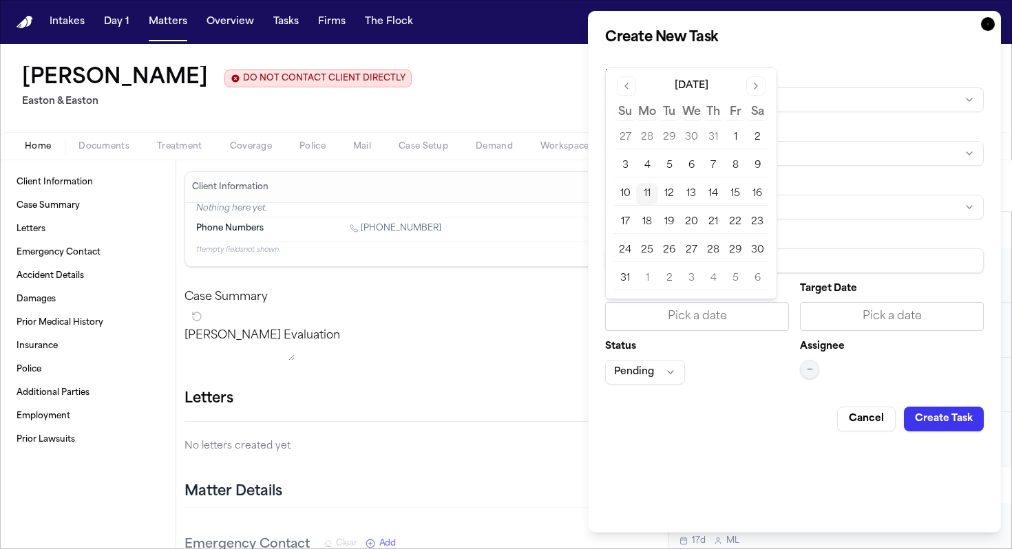
click at [470, 354] on div "Status Pending" at bounding box center [697, 363] width 184 height 43
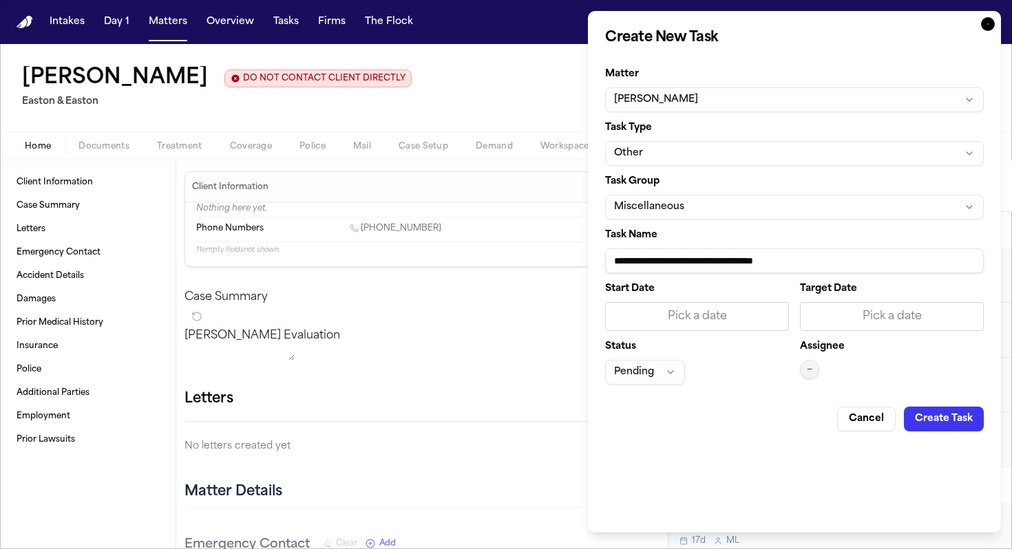
click at [470, 369] on button "Pending" at bounding box center [645, 372] width 80 height 25
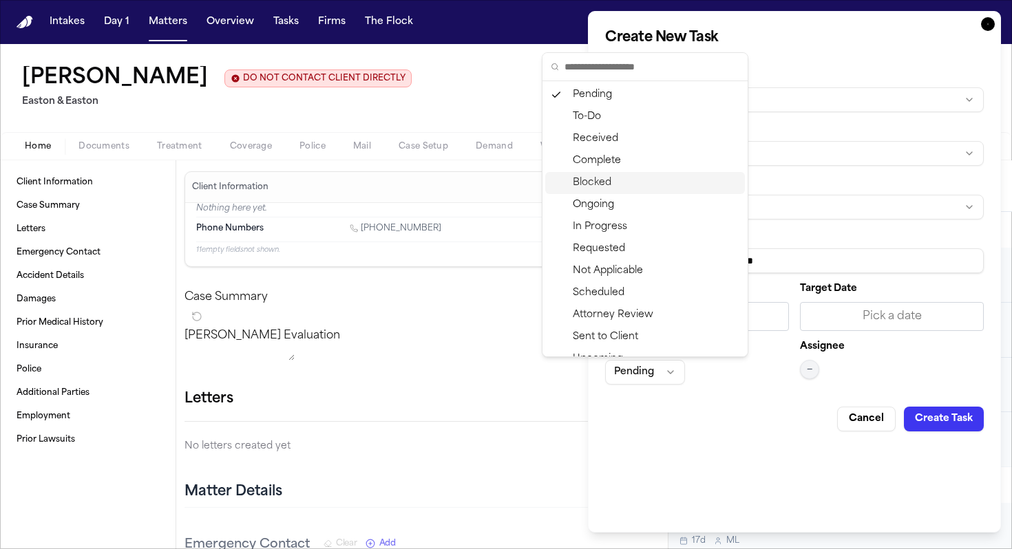
click at [470, 182] on div "Blocked" at bounding box center [645, 183] width 200 height 22
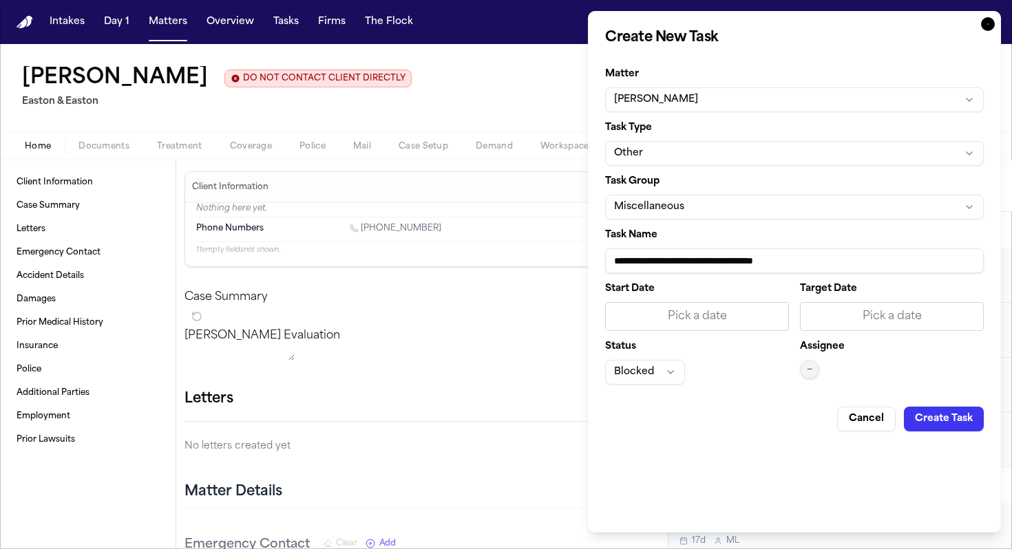
click at [470, 365] on span "—" at bounding box center [810, 369] width 6 height 11
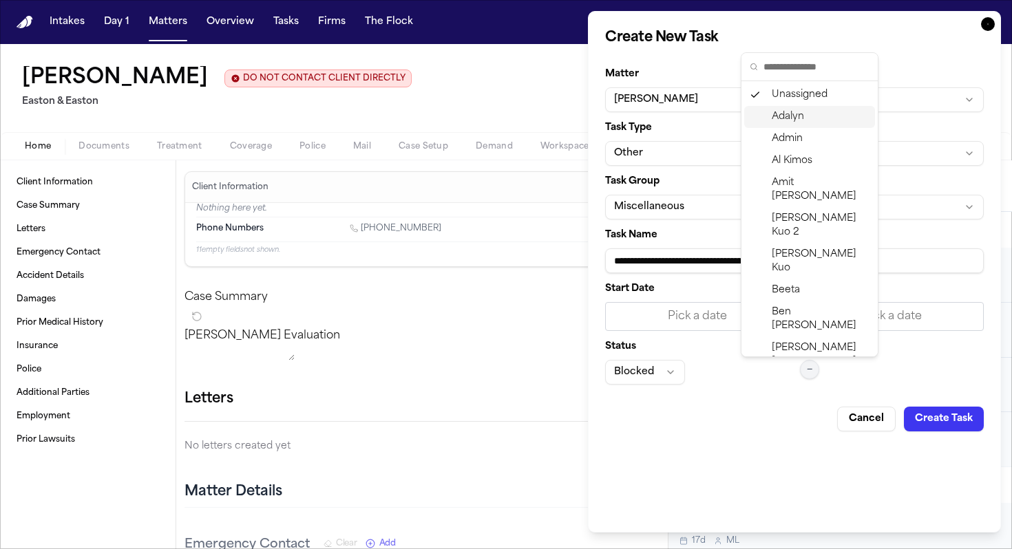
click at [470, 123] on span "Adalyn" at bounding box center [788, 117] width 32 height 14
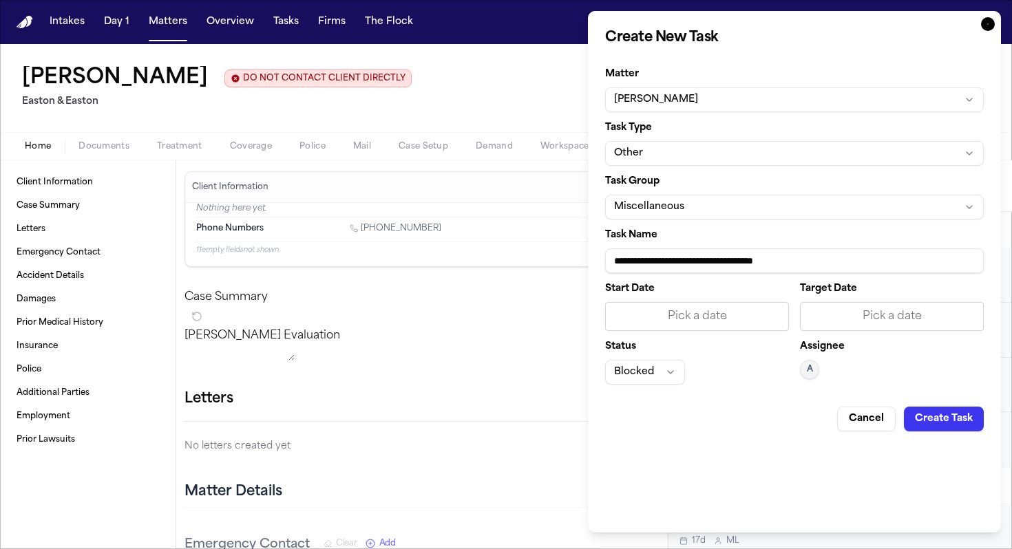
click at [470, 414] on button "Create Task" at bounding box center [944, 419] width 80 height 25
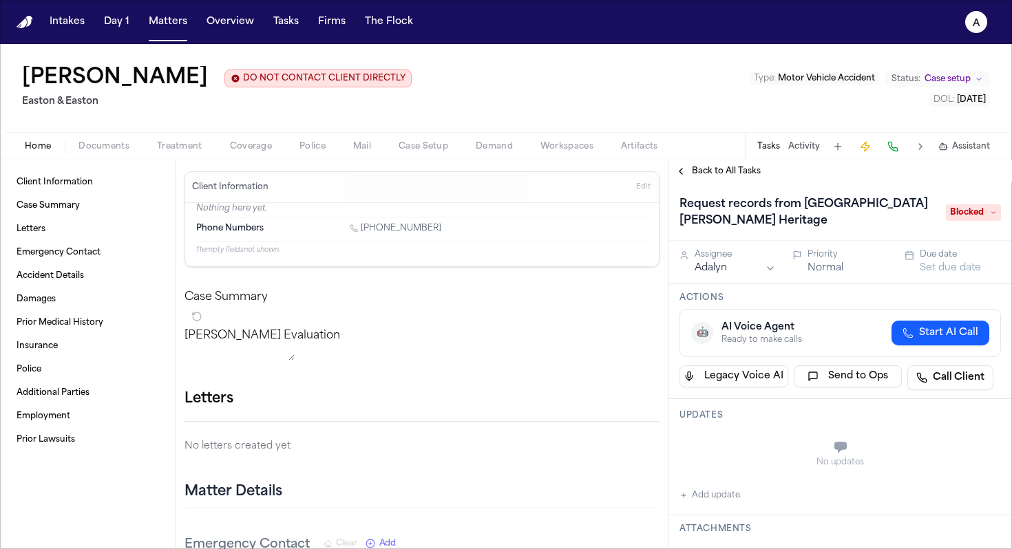
scroll to position [36, 0]
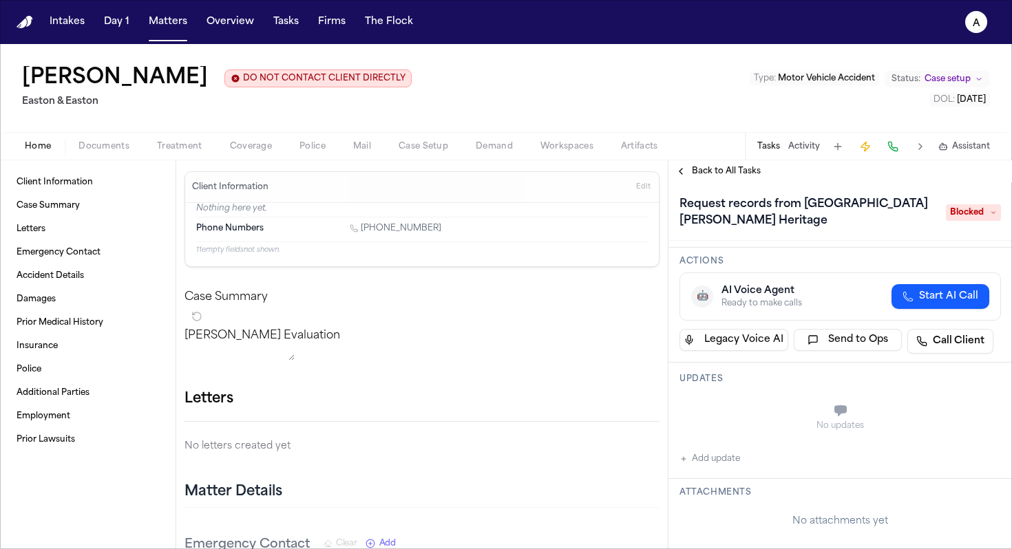
click at [470, 433] on div "No updates Add update" at bounding box center [839, 430] width 321 height 74
click at [470, 451] on button "Add update" at bounding box center [709, 459] width 61 height 17
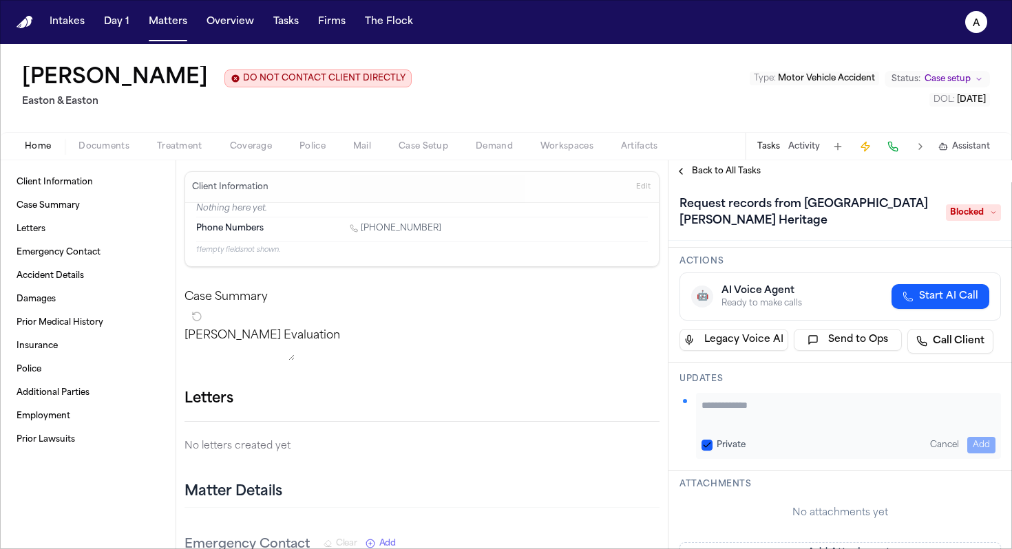
click at [470, 399] on textarea "Add your update" at bounding box center [848, 413] width 294 height 28
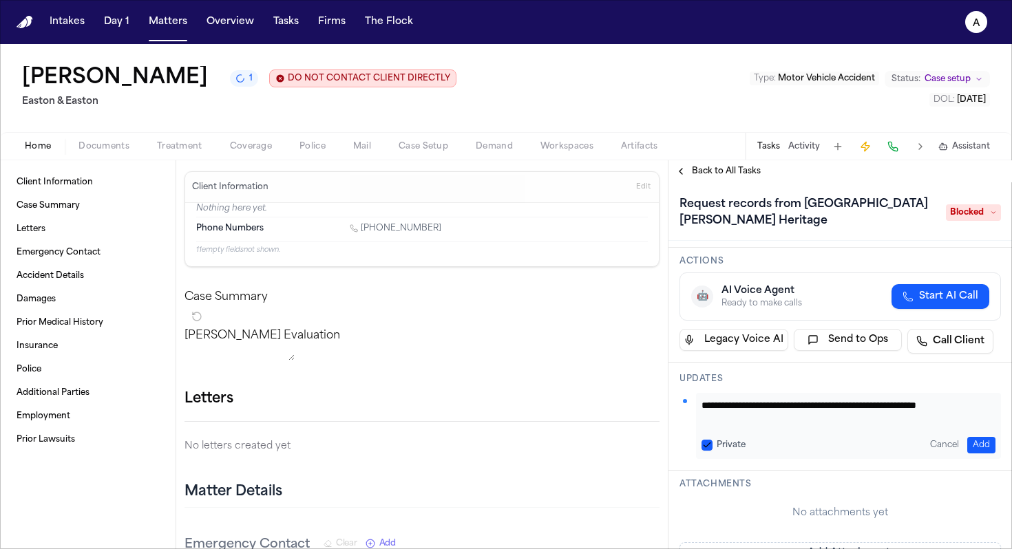
scroll to position [1, 0]
type textarea "**********"
click at [470, 440] on button "Private" at bounding box center [706, 445] width 11 height 11
type button "on"
click at [470, 409] on textarea "**********" at bounding box center [843, 413] width 284 height 28
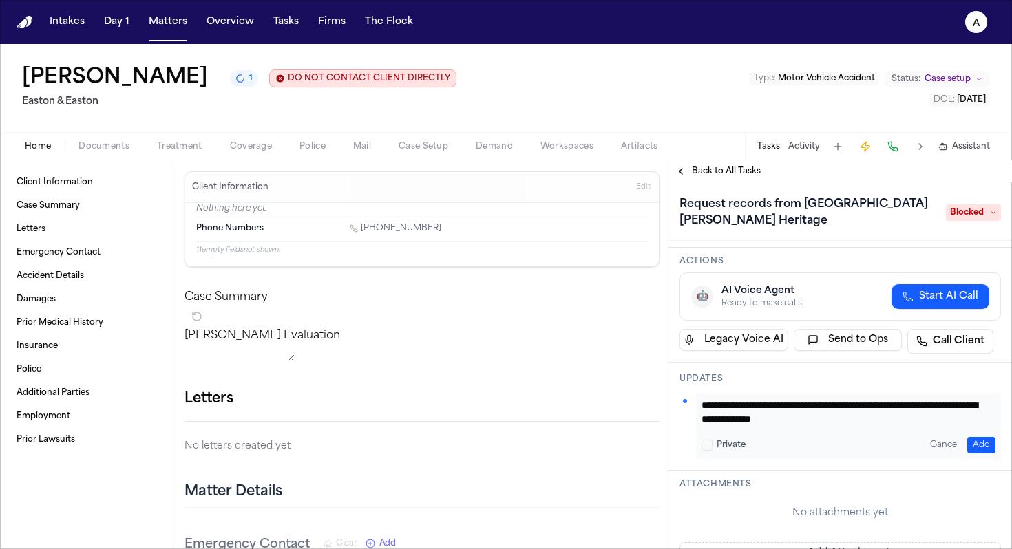
type textarea "**********"
click at [470, 437] on button "Add" at bounding box center [981, 445] width 28 height 17
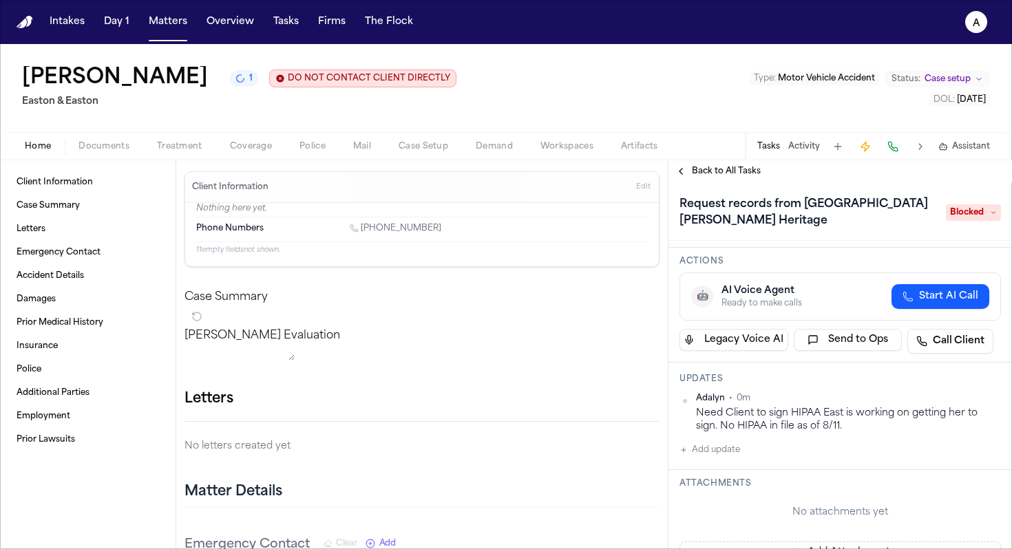
scroll to position [0, 0]
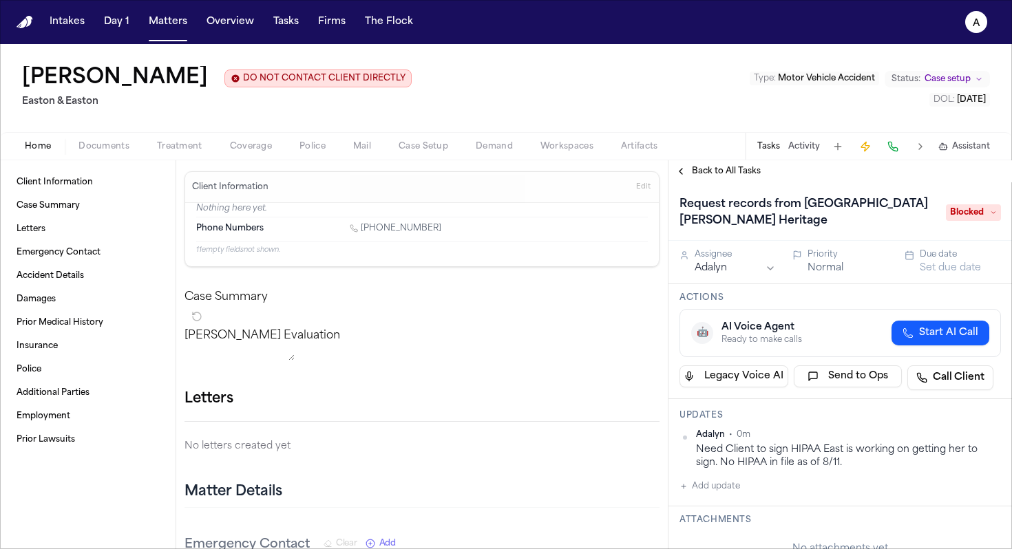
click at [177, 27] on button "Matters" at bounding box center [168, 22] width 50 height 25
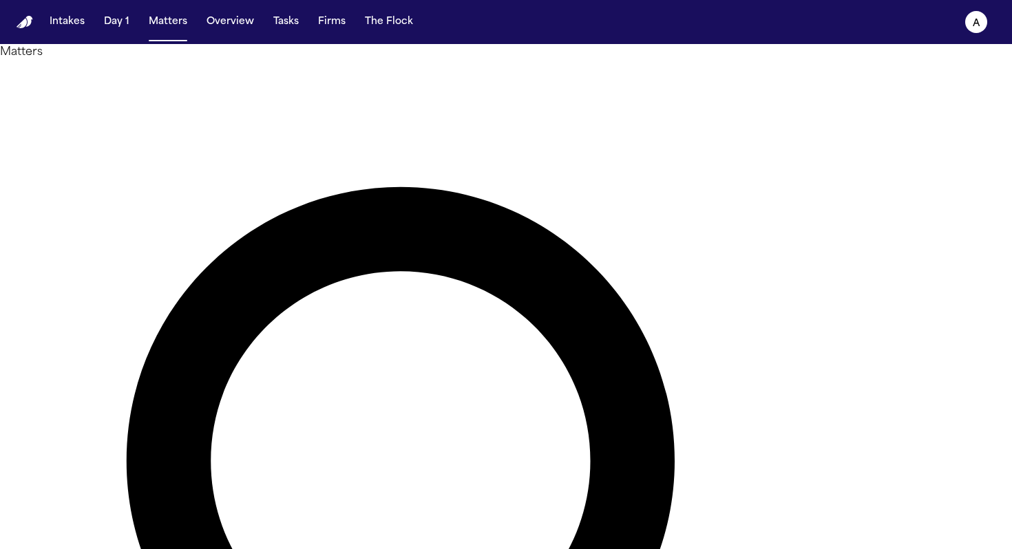
drag, startPoint x: 487, startPoint y: 86, endPoint x: 346, endPoint y: 85, distance: 141.1
type input "*"
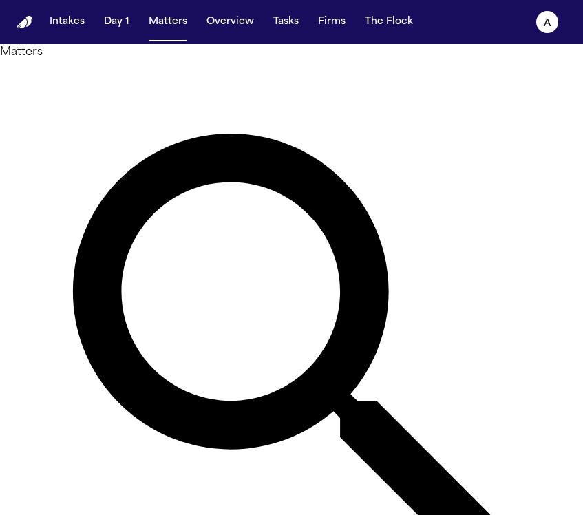
drag, startPoint x: 233, startPoint y: 83, endPoint x: 104, endPoint y: 78, distance: 128.8
click at [104, 78] on div "Matters ******** Overview Add Matter" at bounding box center [291, 360] width 583 height 633
type input "*****"
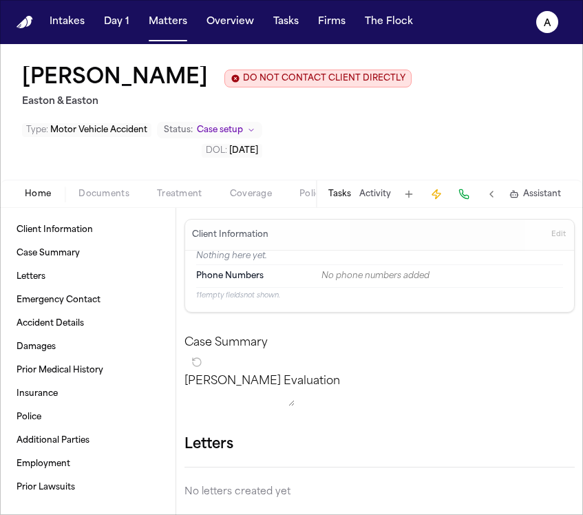
click at [338, 190] on button "Tasks" at bounding box center [339, 194] width 23 height 11
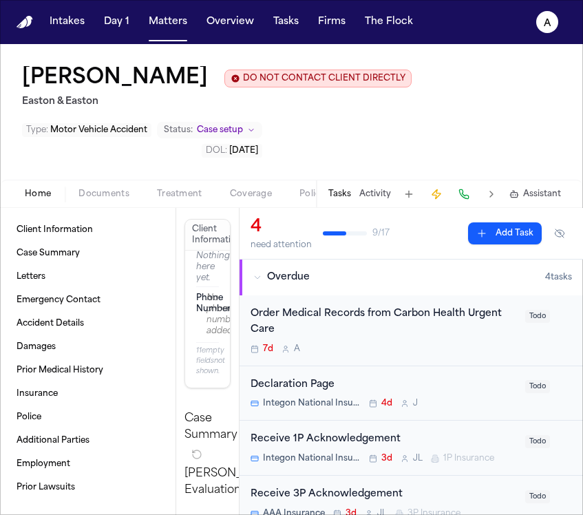
scroll to position [14, 0]
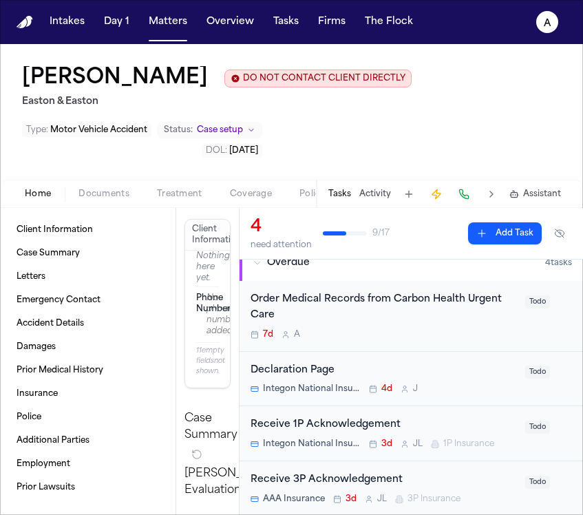
click at [414, 339] on div "7d A" at bounding box center [384, 334] width 266 height 11
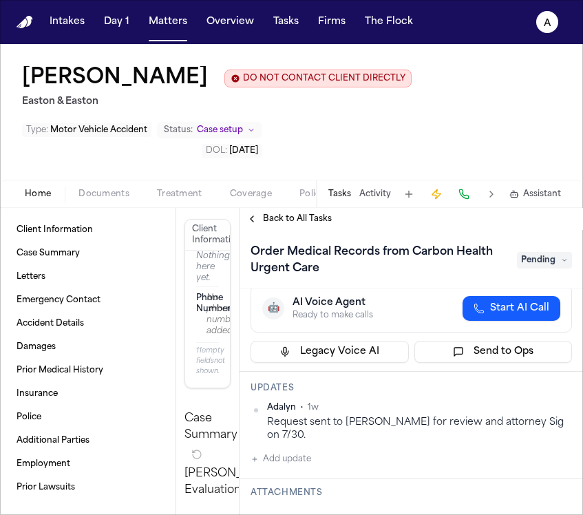
scroll to position [122, 0]
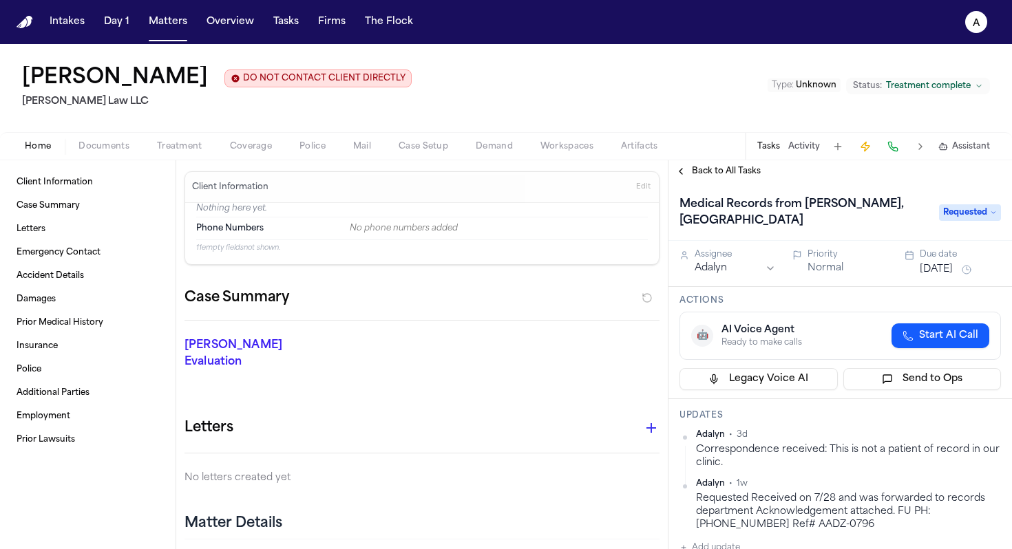
scroll to position [328, 0]
